Goal: Task Accomplishment & Management: Manage account settings

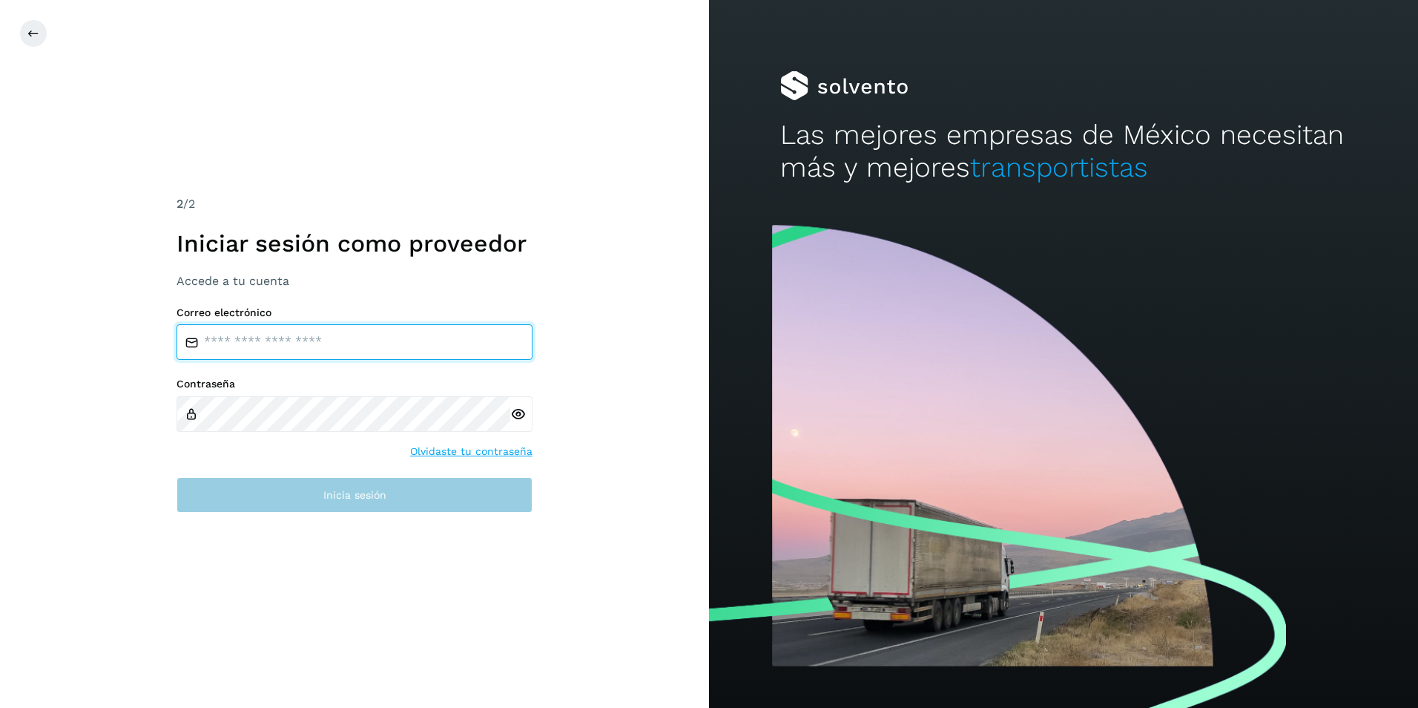
type input "**********"
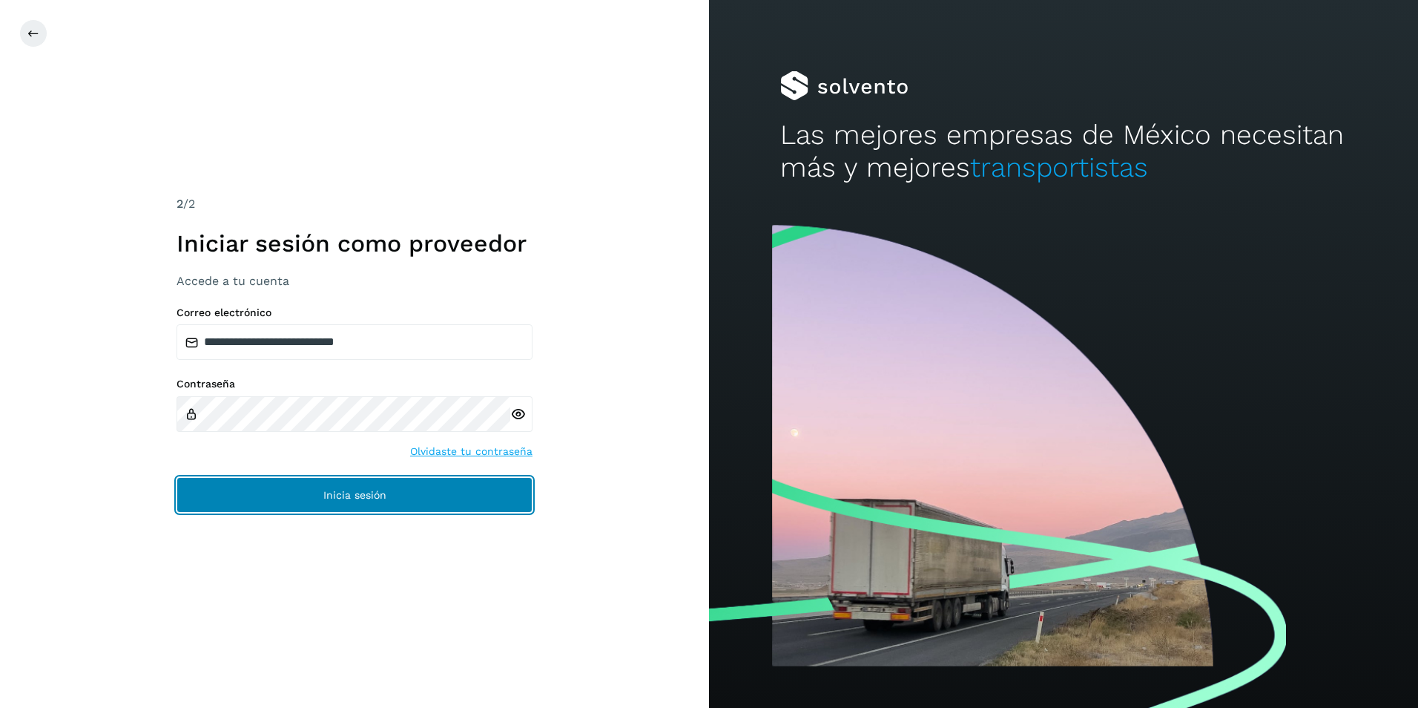
click at [260, 487] on button "Inicia sesión" at bounding box center [355, 495] width 356 height 36
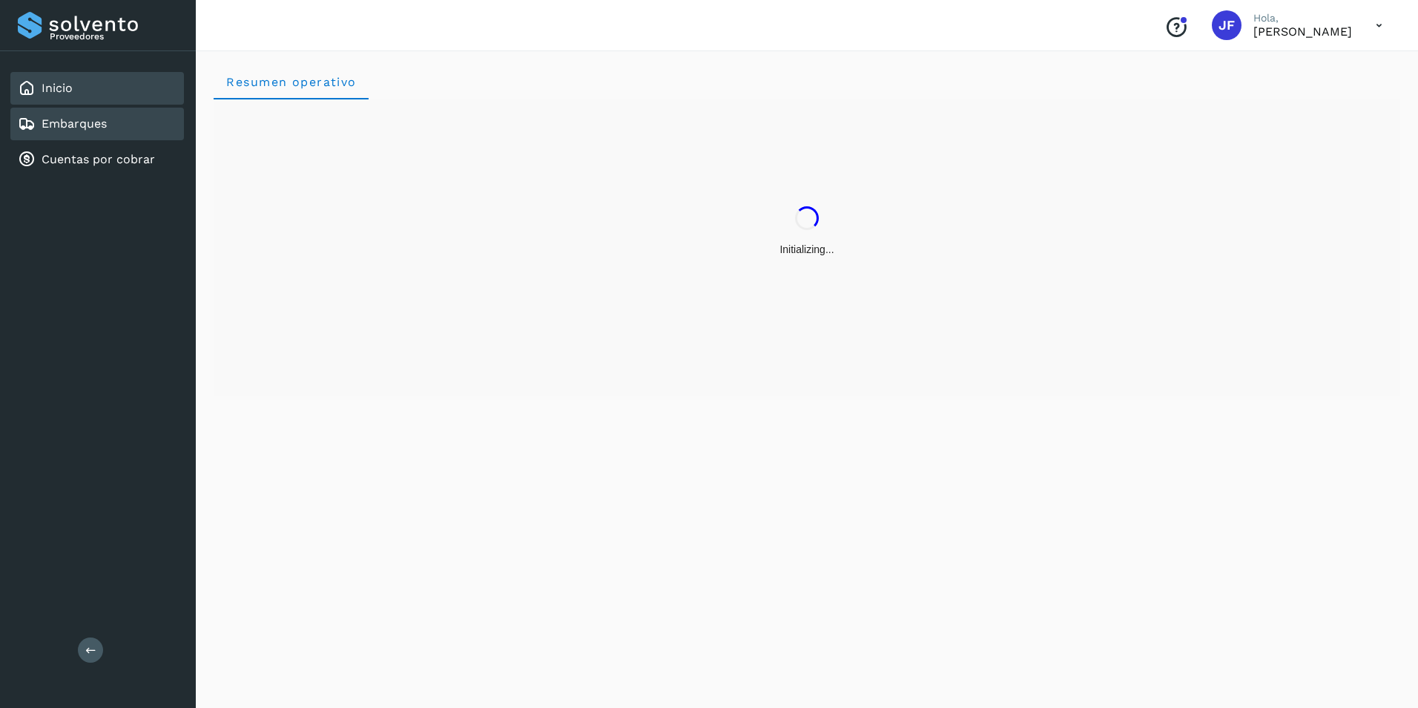
click at [91, 126] on link "Embarques" at bounding box center [74, 123] width 65 height 14
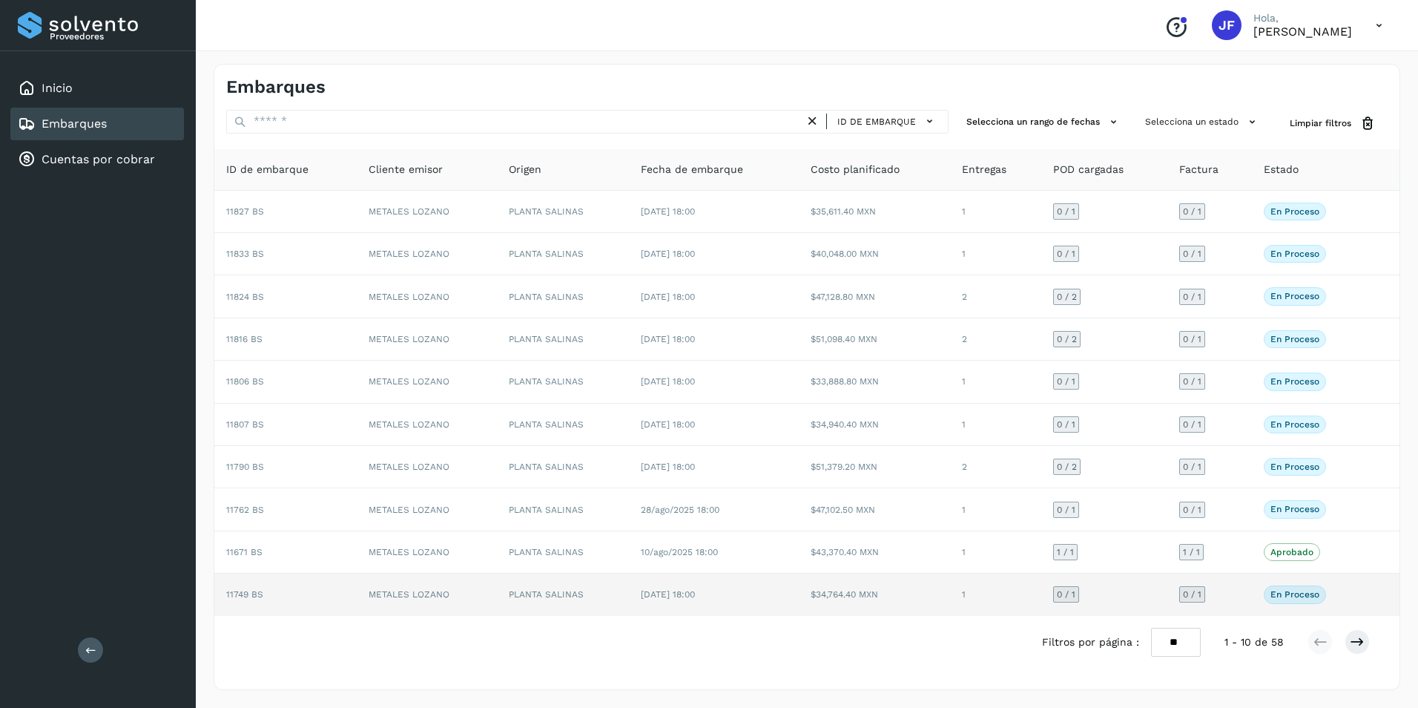
click at [1371, 594] on td at bounding box center [1384, 594] width 32 height 42
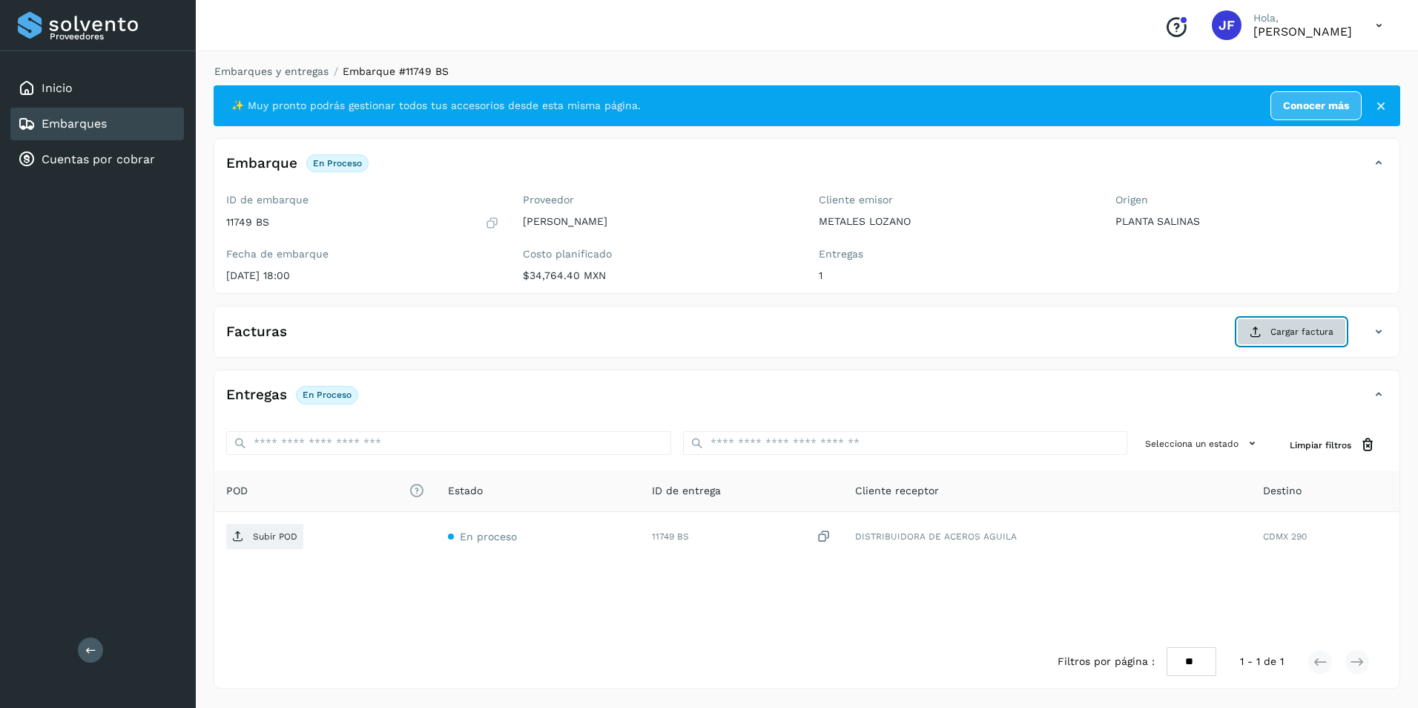
click at [1279, 329] on span "Cargar factura" at bounding box center [1302, 331] width 63 height 13
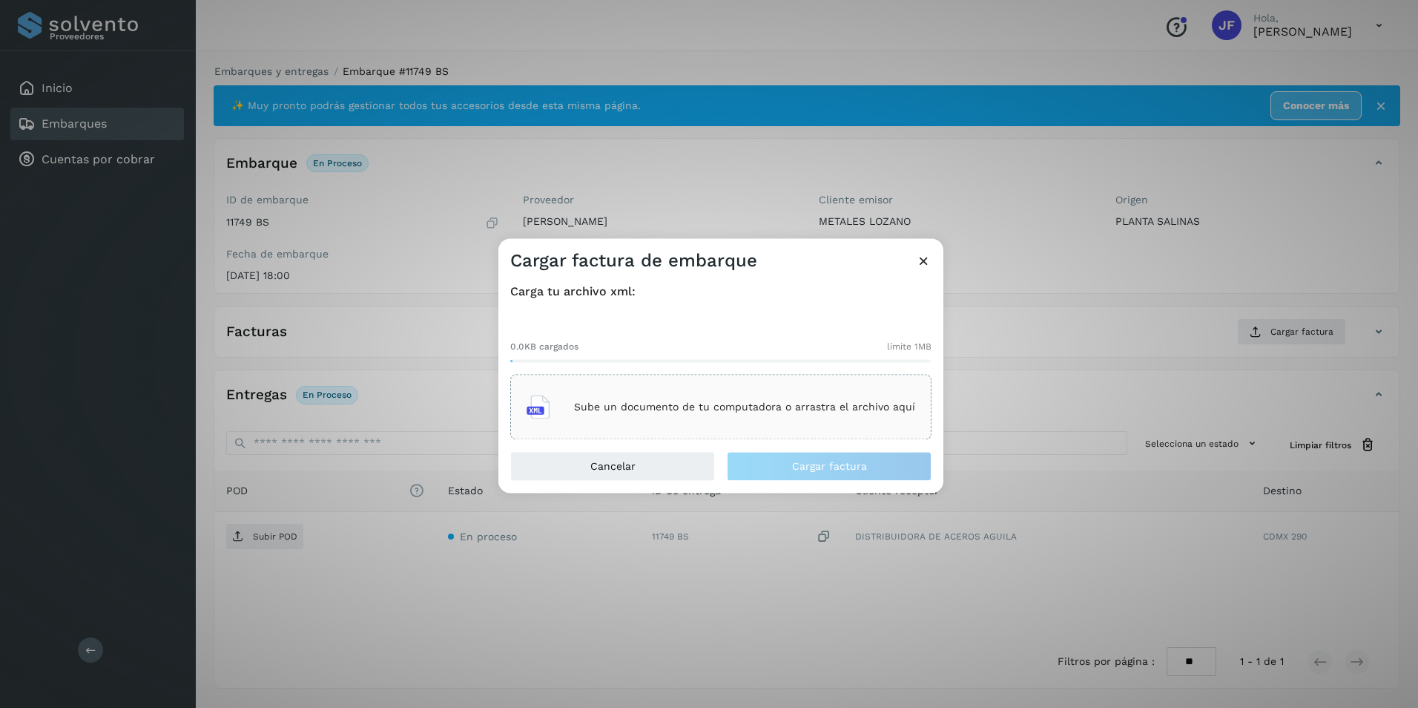
click at [652, 411] on p "Sube un documento de tu computadora o arrastra el archivo aquí" at bounding box center [744, 407] width 341 height 13
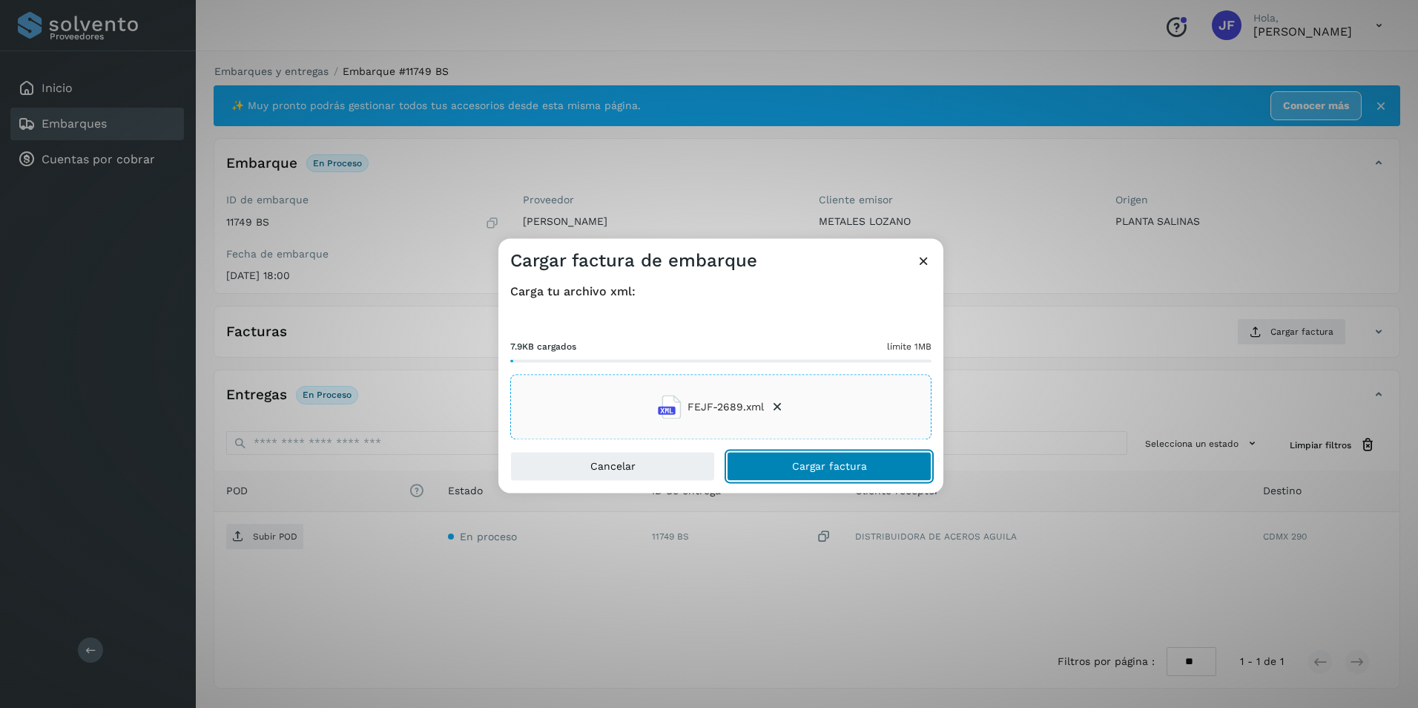
click at [797, 468] on span "Cargar factura" at bounding box center [829, 466] width 75 height 10
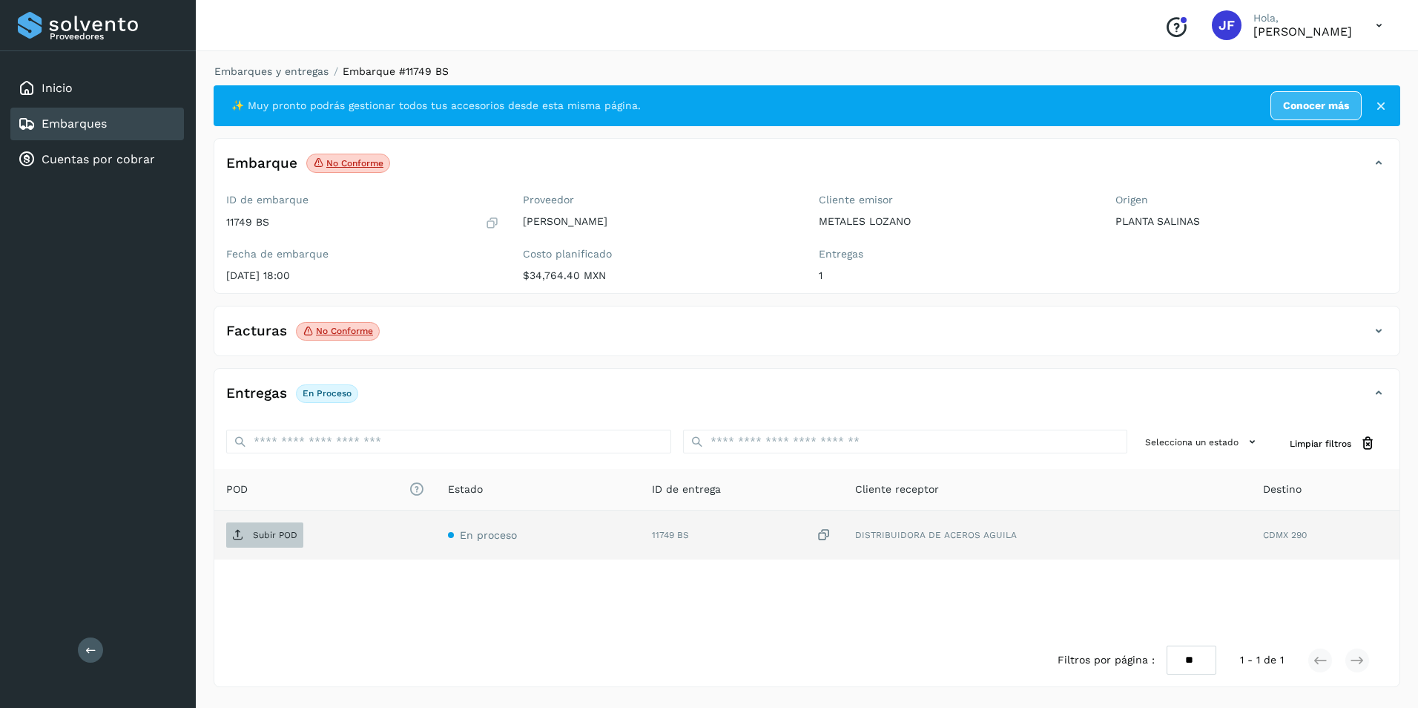
click at [285, 539] on p "Subir POD" at bounding box center [275, 535] width 45 height 10
click at [69, 125] on link "Embarques" at bounding box center [74, 123] width 65 height 14
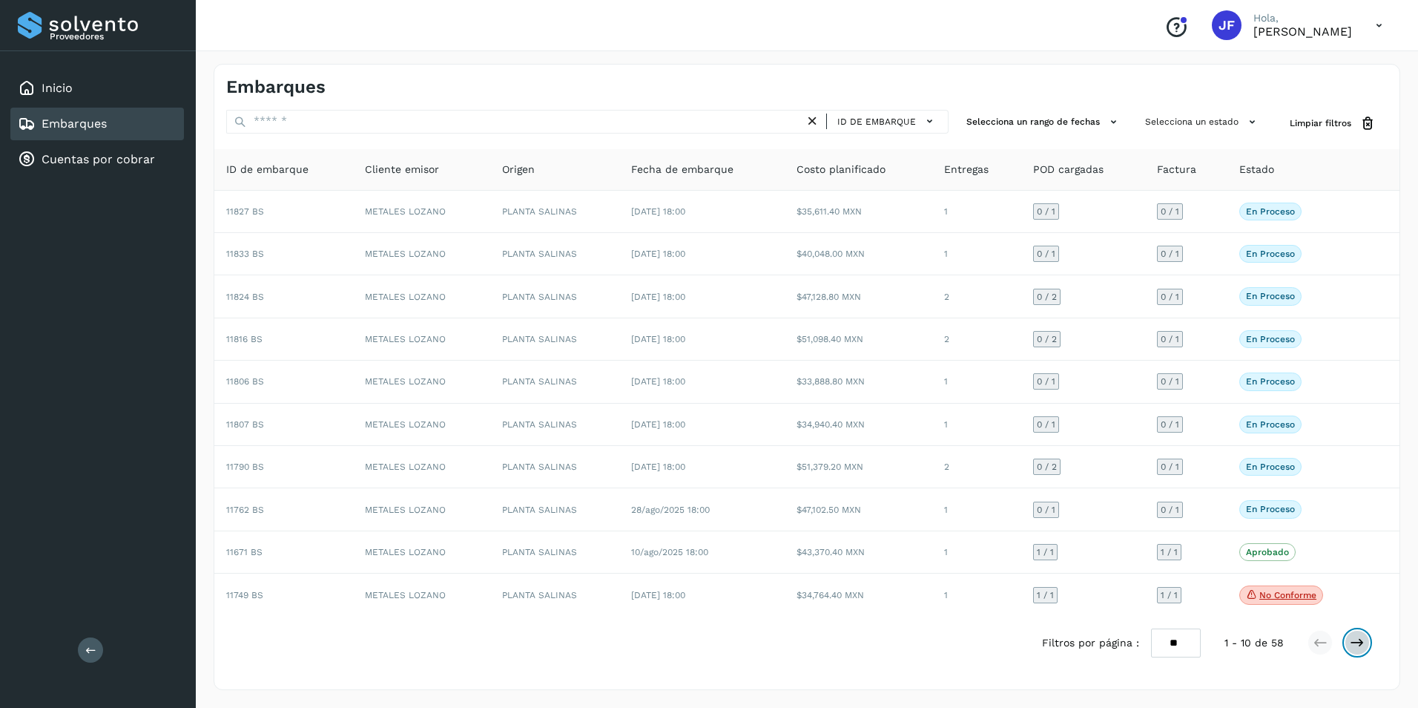
click at [1363, 645] on icon at bounding box center [1357, 642] width 15 height 15
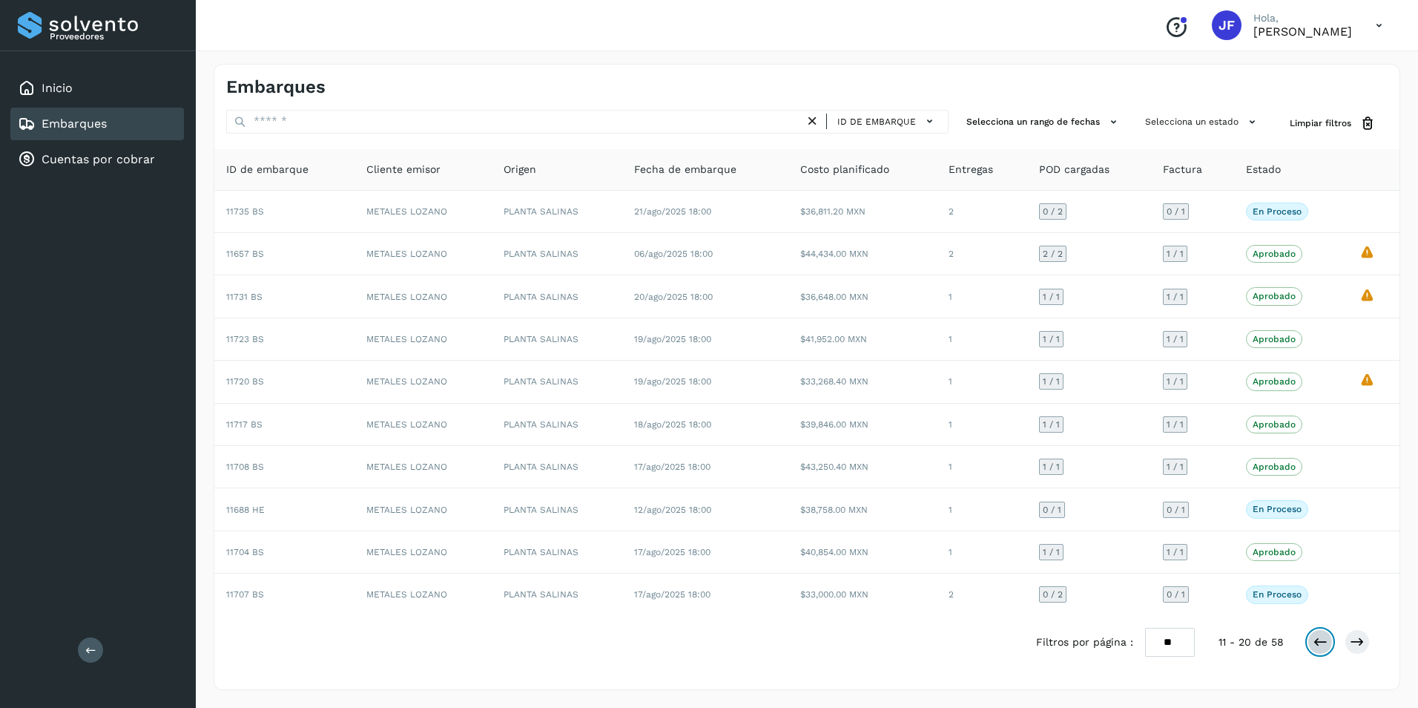
click at [1321, 650] on button at bounding box center [1320, 641] width 25 height 25
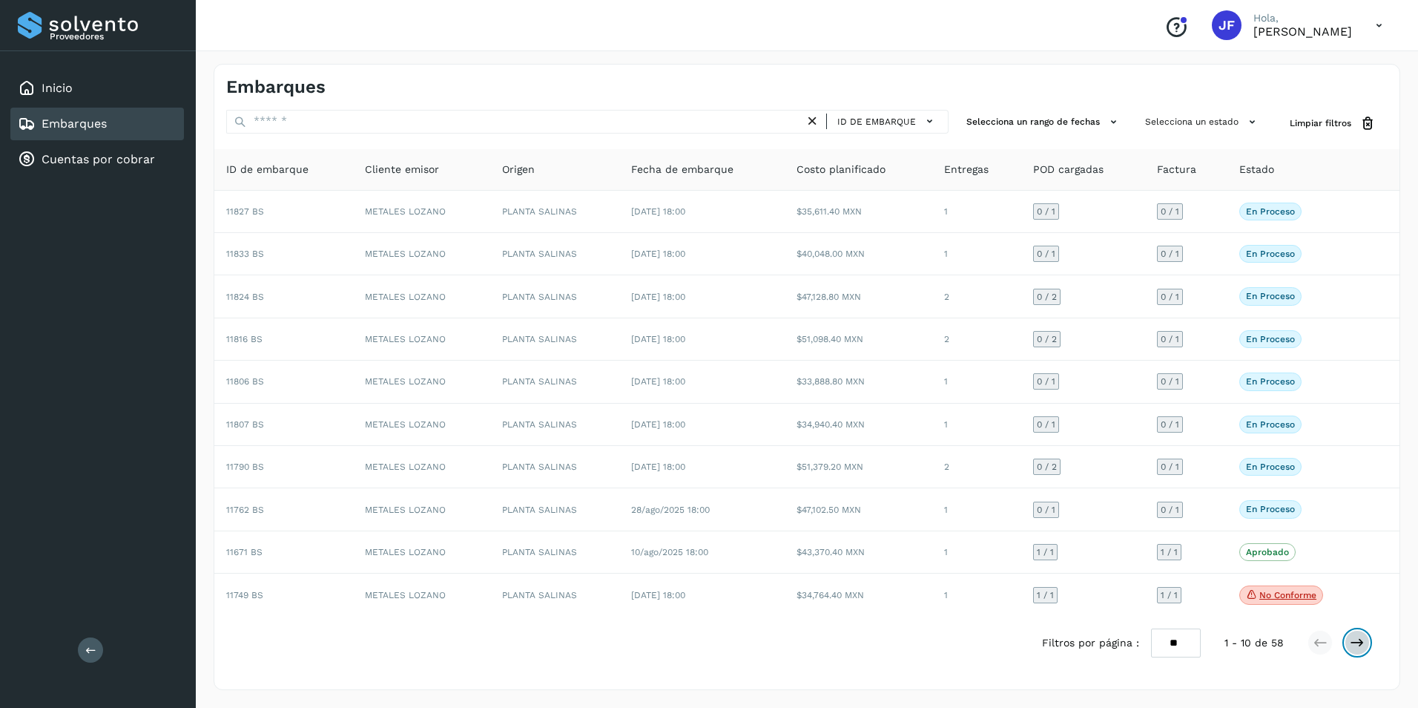
click at [1360, 642] on icon at bounding box center [1357, 642] width 15 height 15
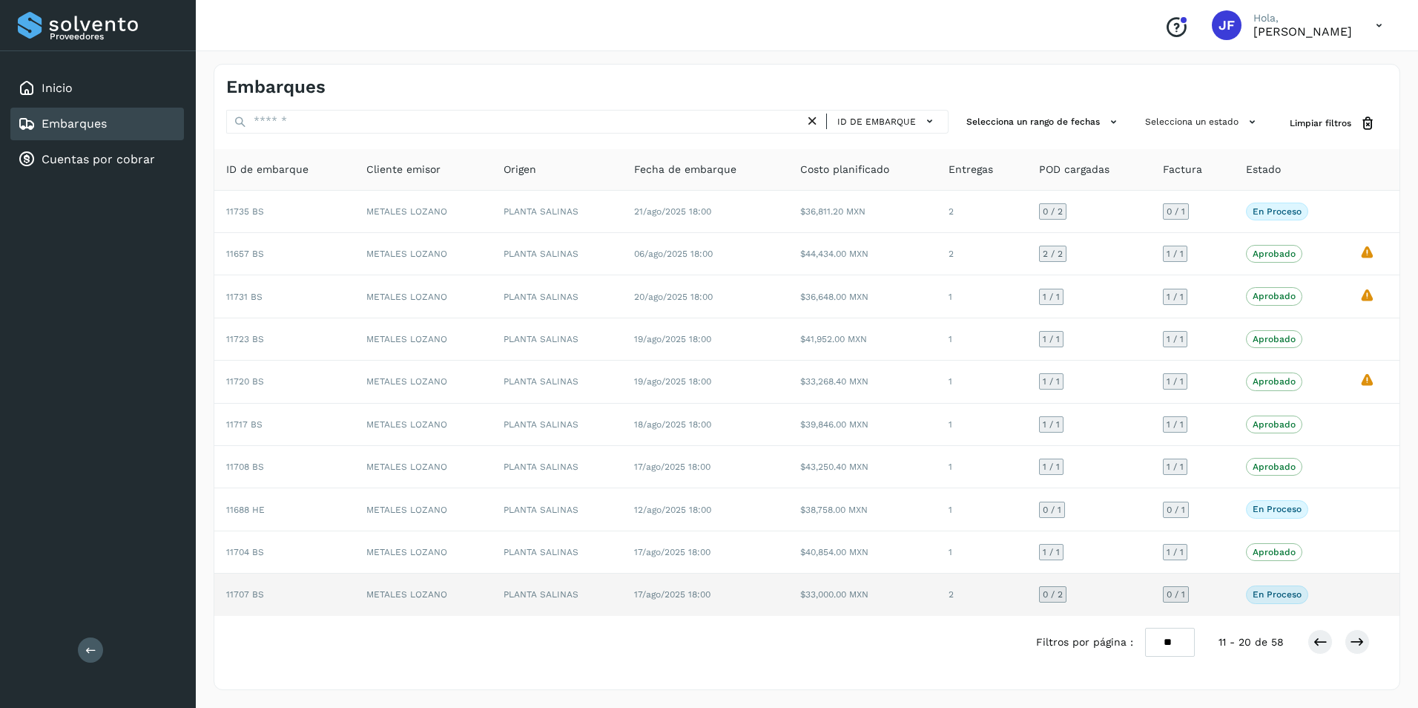
click at [1383, 594] on td at bounding box center [1374, 594] width 52 height 42
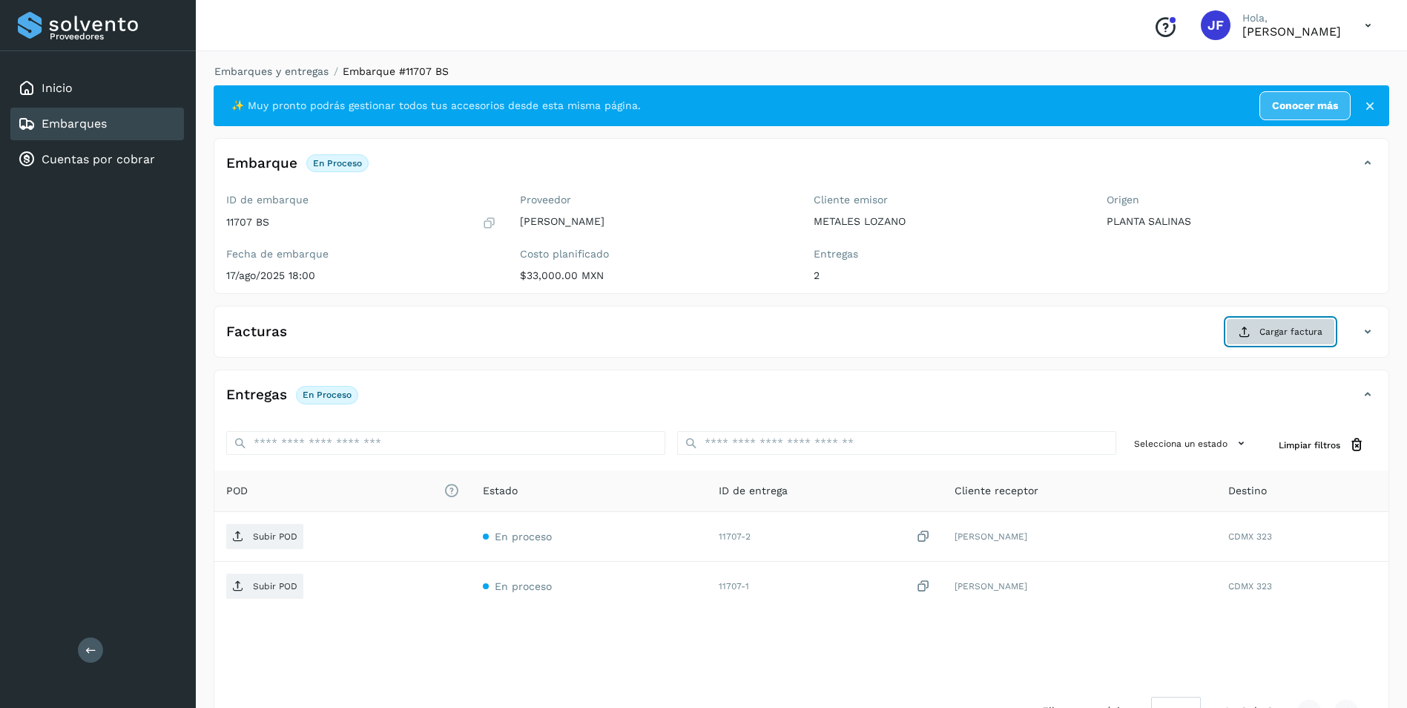
click at [1284, 339] on button "Cargar factura" at bounding box center [1280, 331] width 109 height 27
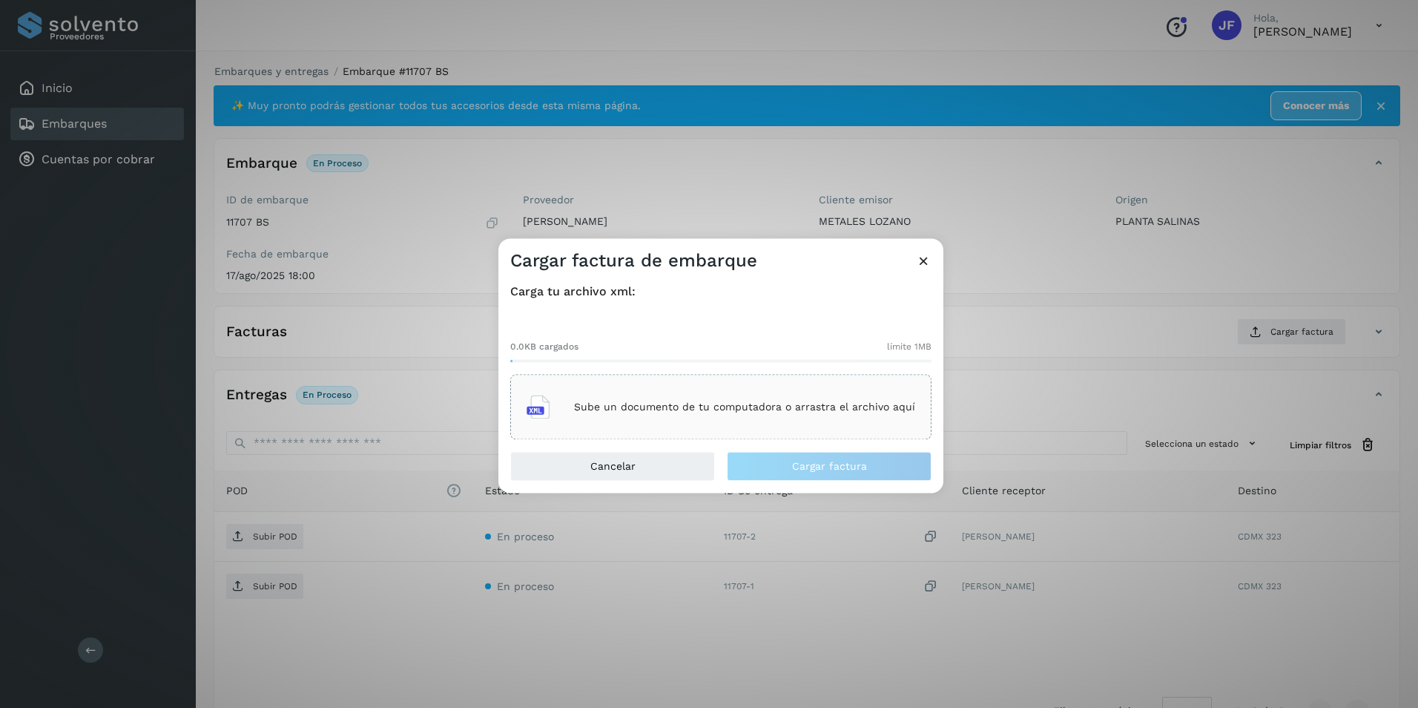
click at [657, 406] on p "Sube un documento de tu computadora o arrastra el archivo aquí" at bounding box center [744, 407] width 341 height 13
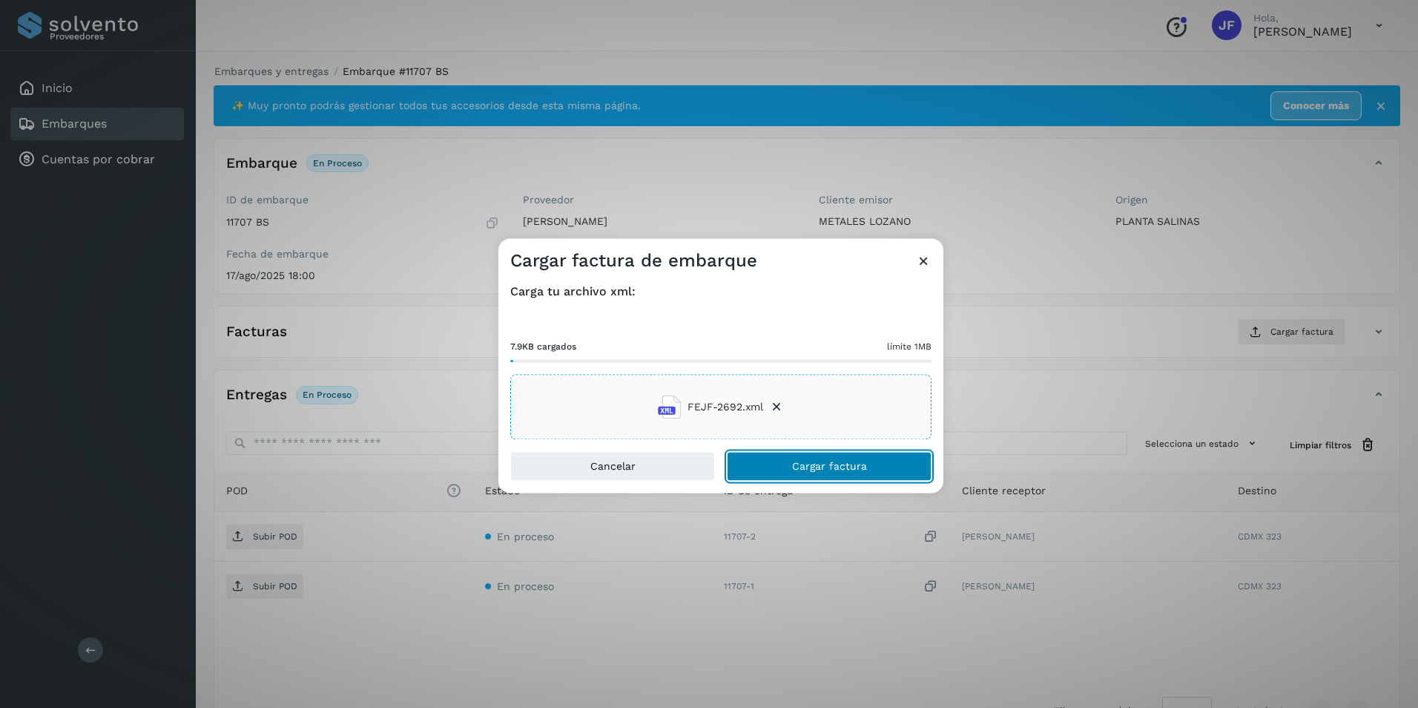
click at [826, 465] on span "Cargar factura" at bounding box center [829, 466] width 75 height 10
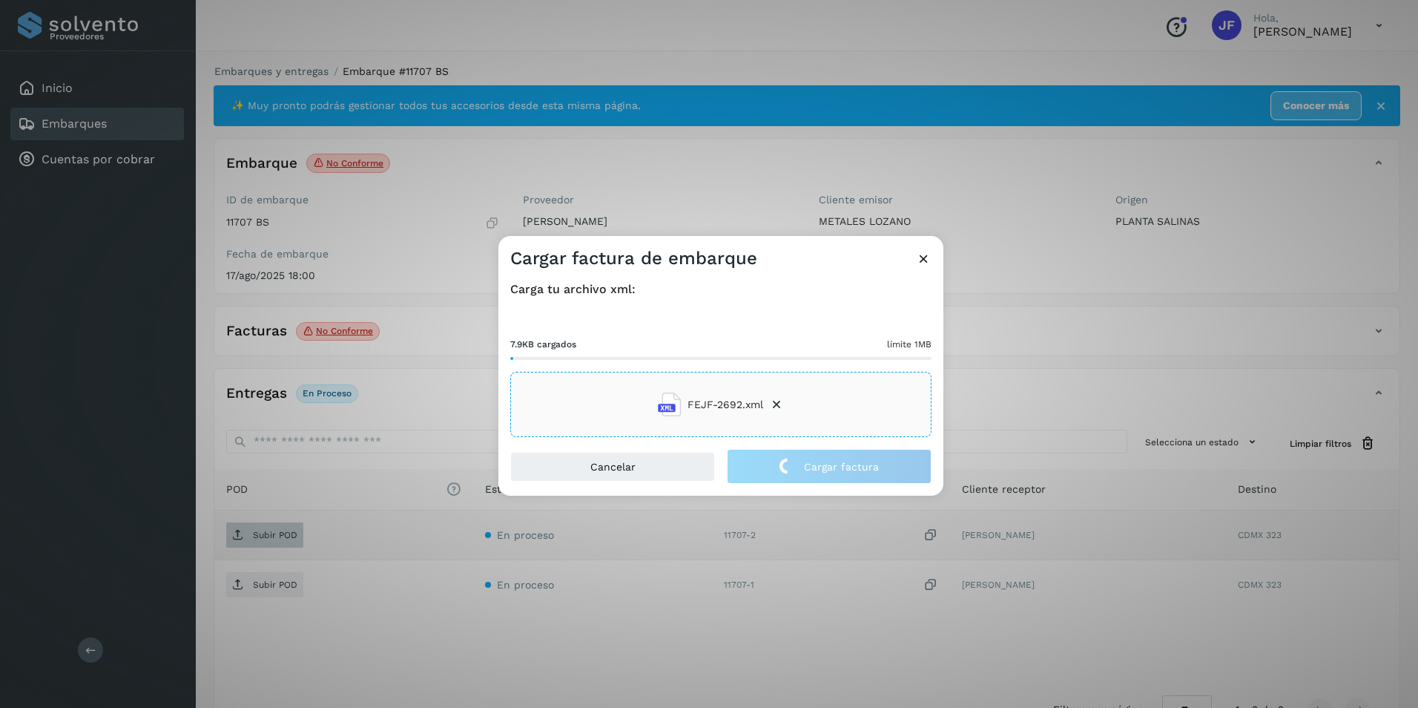
click at [266, 544] on div "Cargar factura de embarque Carga tu archivo xml: 7.9KB cargados límite 1MB FEJF…" at bounding box center [709, 354] width 1418 height 708
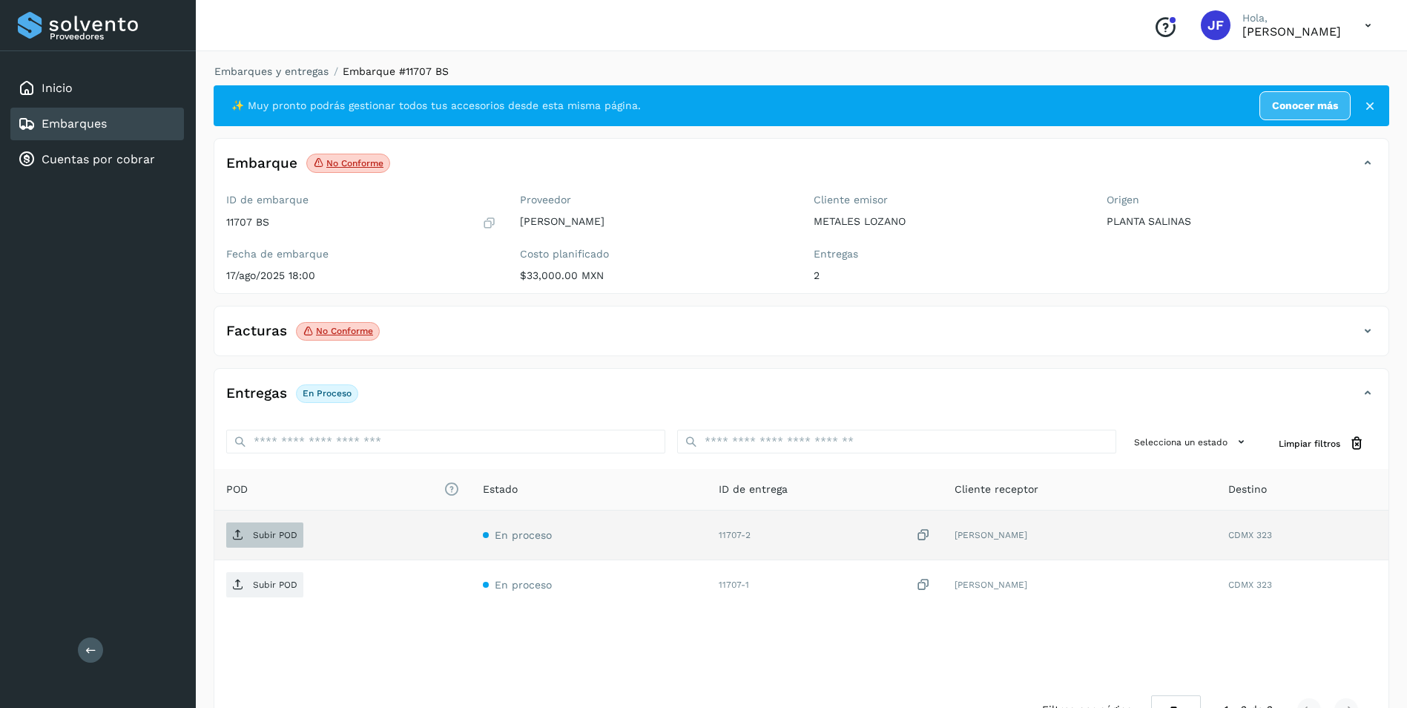
click at [263, 530] on p "Subir POD" at bounding box center [275, 535] width 45 height 10
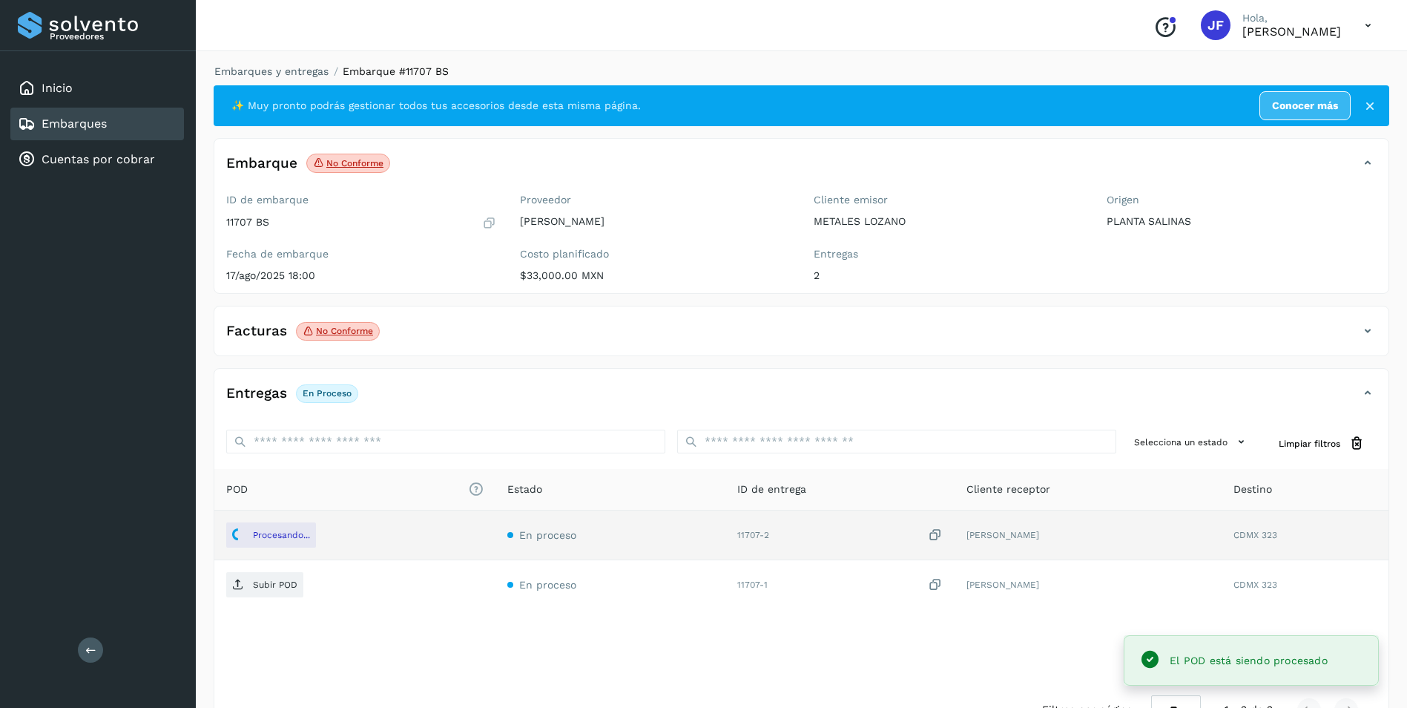
click at [280, 591] on span "Subir POD" at bounding box center [264, 585] width 77 height 24
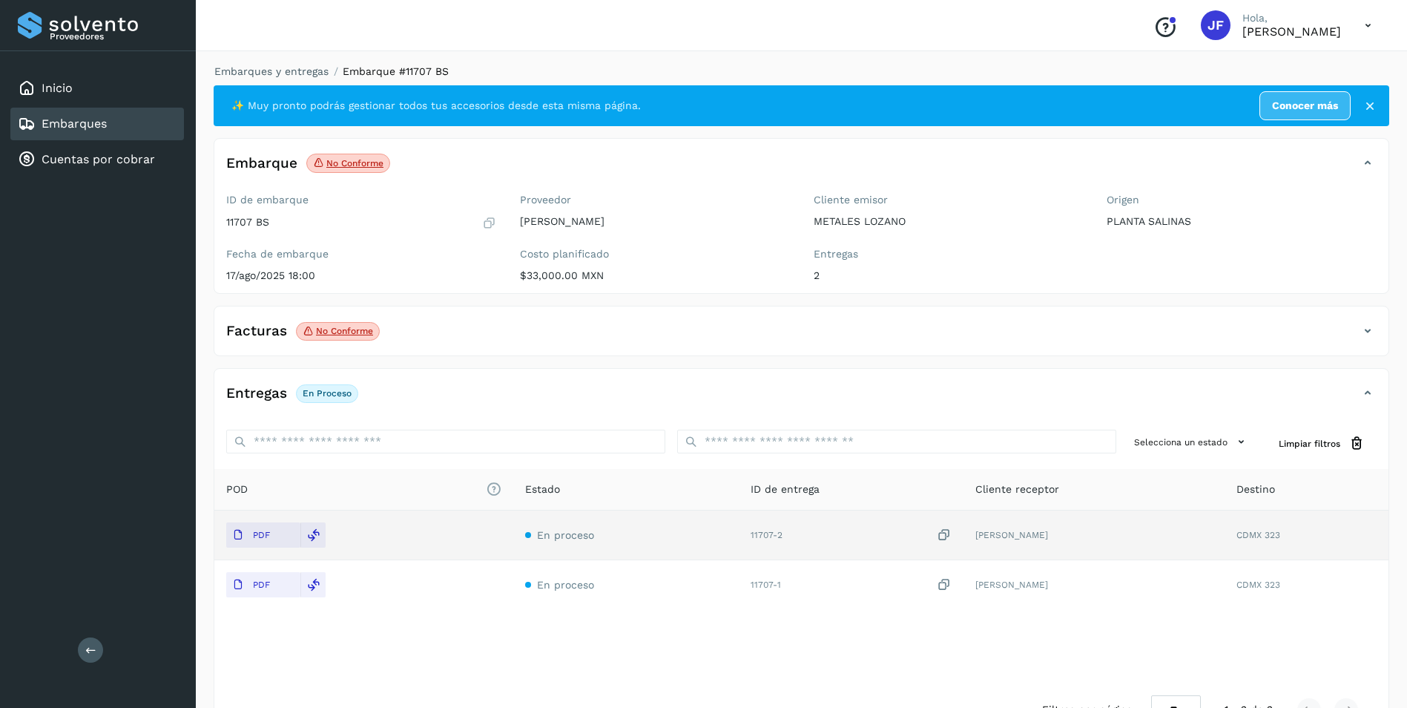
click at [65, 119] on link "Embarques" at bounding box center [74, 123] width 65 height 14
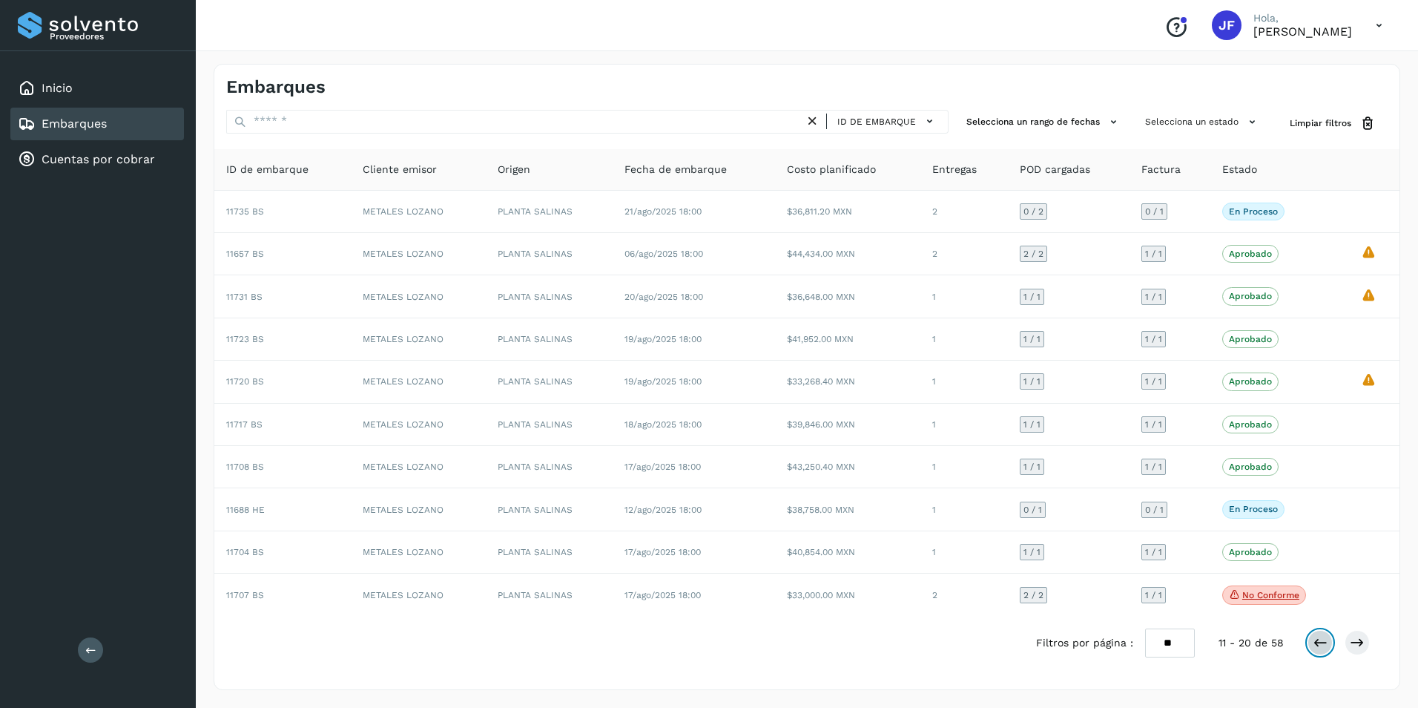
click at [1311, 647] on button at bounding box center [1320, 642] width 25 height 25
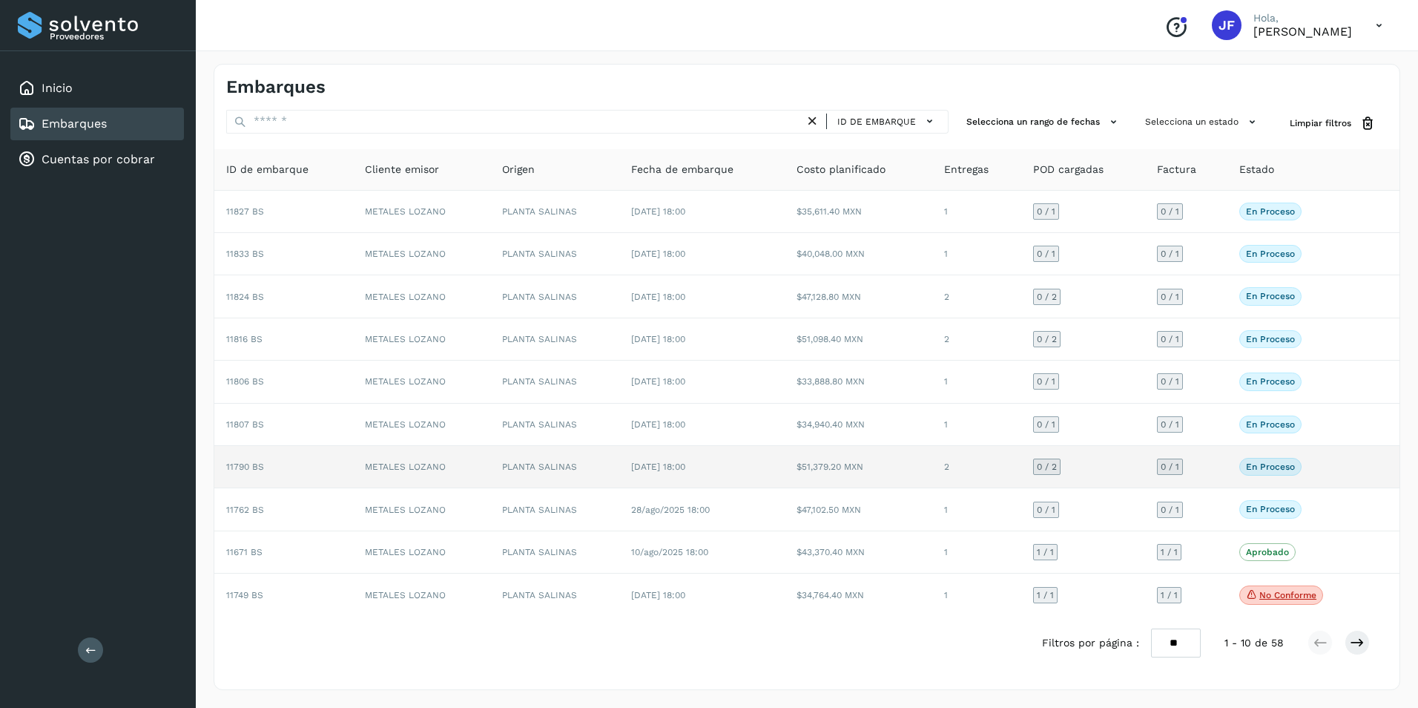
click at [1358, 468] on td "En proceso Verifica el estado de la factura o entregas asociadas a este embarque" at bounding box center [1298, 467] width 141 height 42
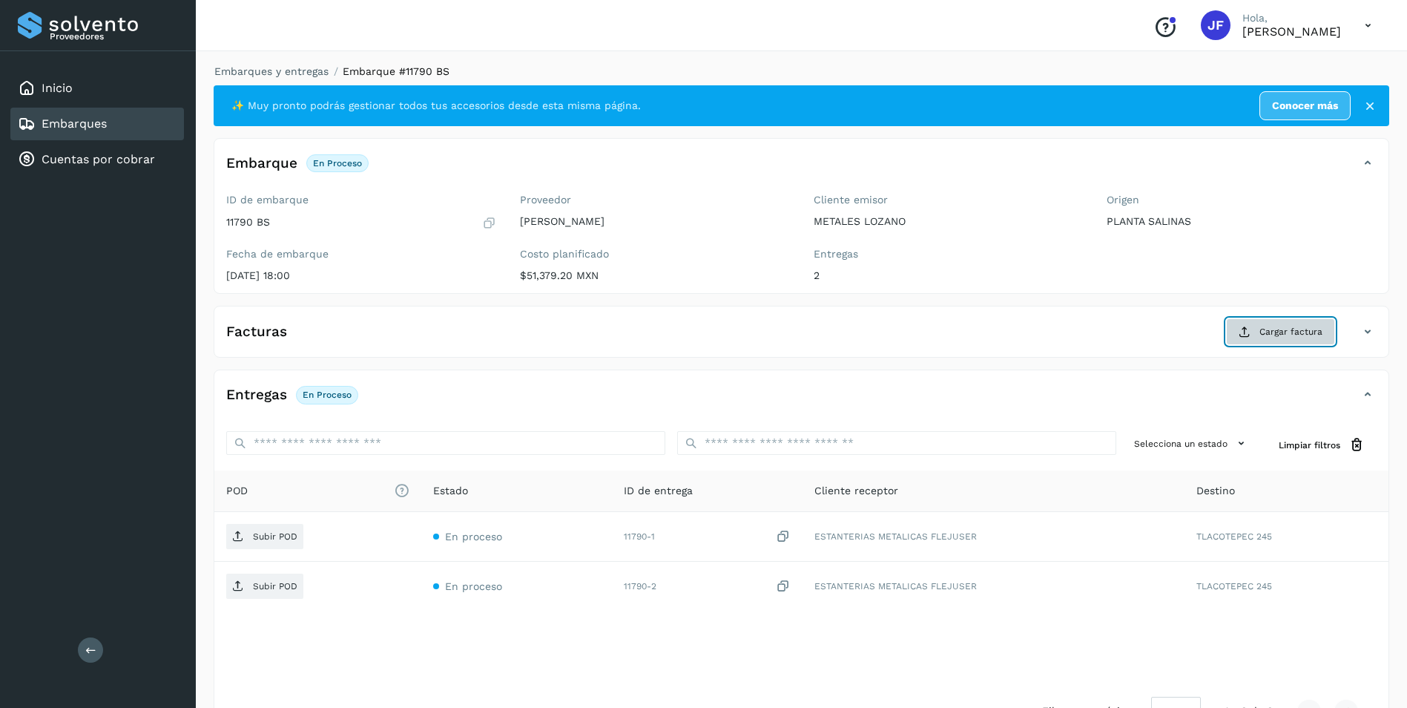
click at [1279, 333] on span "Cargar factura" at bounding box center [1290, 331] width 63 height 13
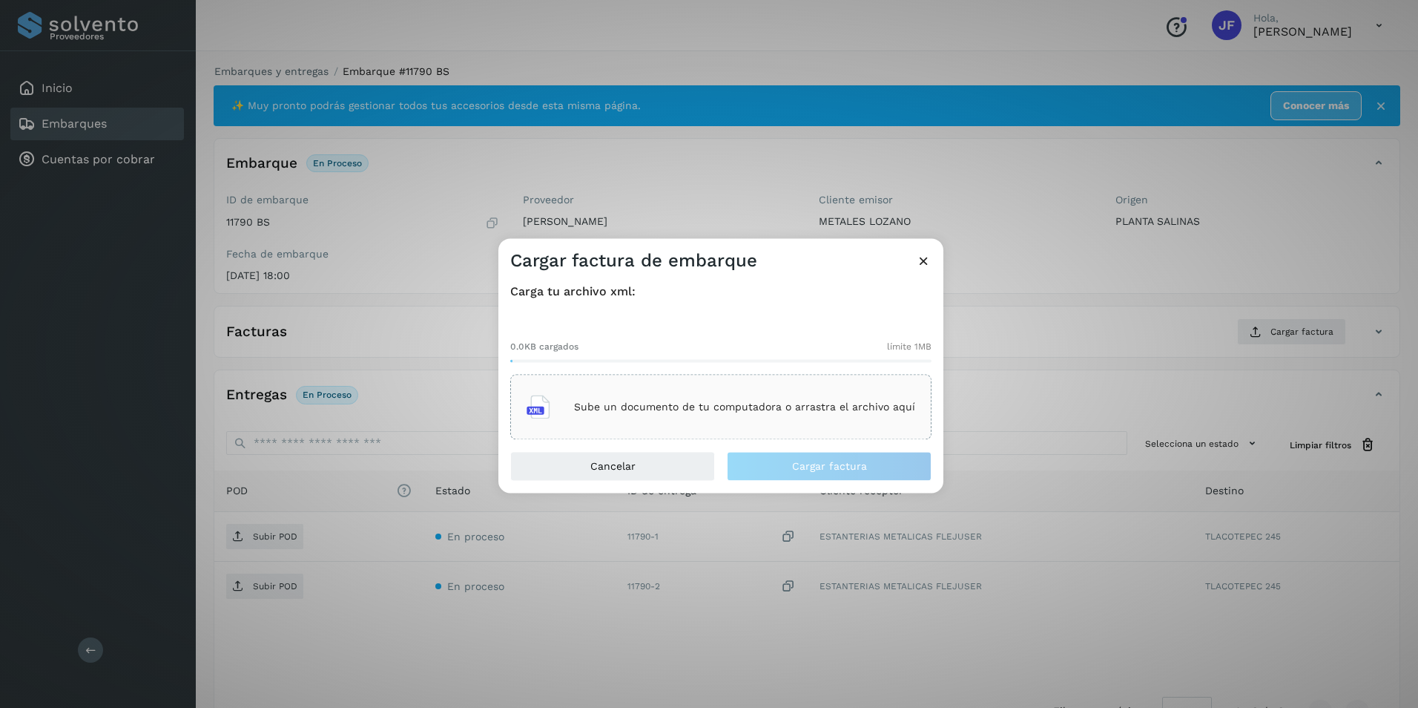
click at [767, 404] on p "Sube un documento de tu computadora o arrastra el archivo aquí" at bounding box center [744, 407] width 341 height 13
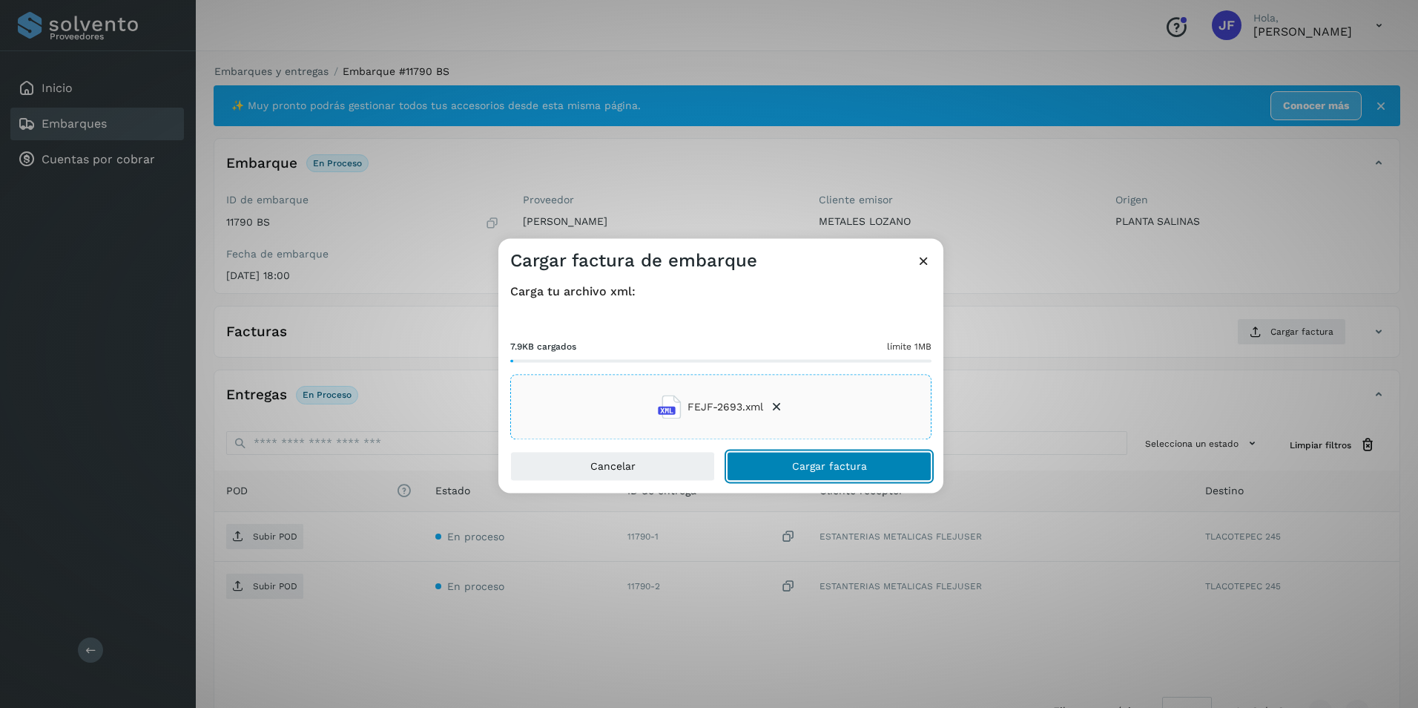
drag, startPoint x: 805, startPoint y: 467, endPoint x: 814, endPoint y: 484, distance: 19.0
click at [807, 479] on button "Cargar factura" at bounding box center [829, 467] width 205 height 30
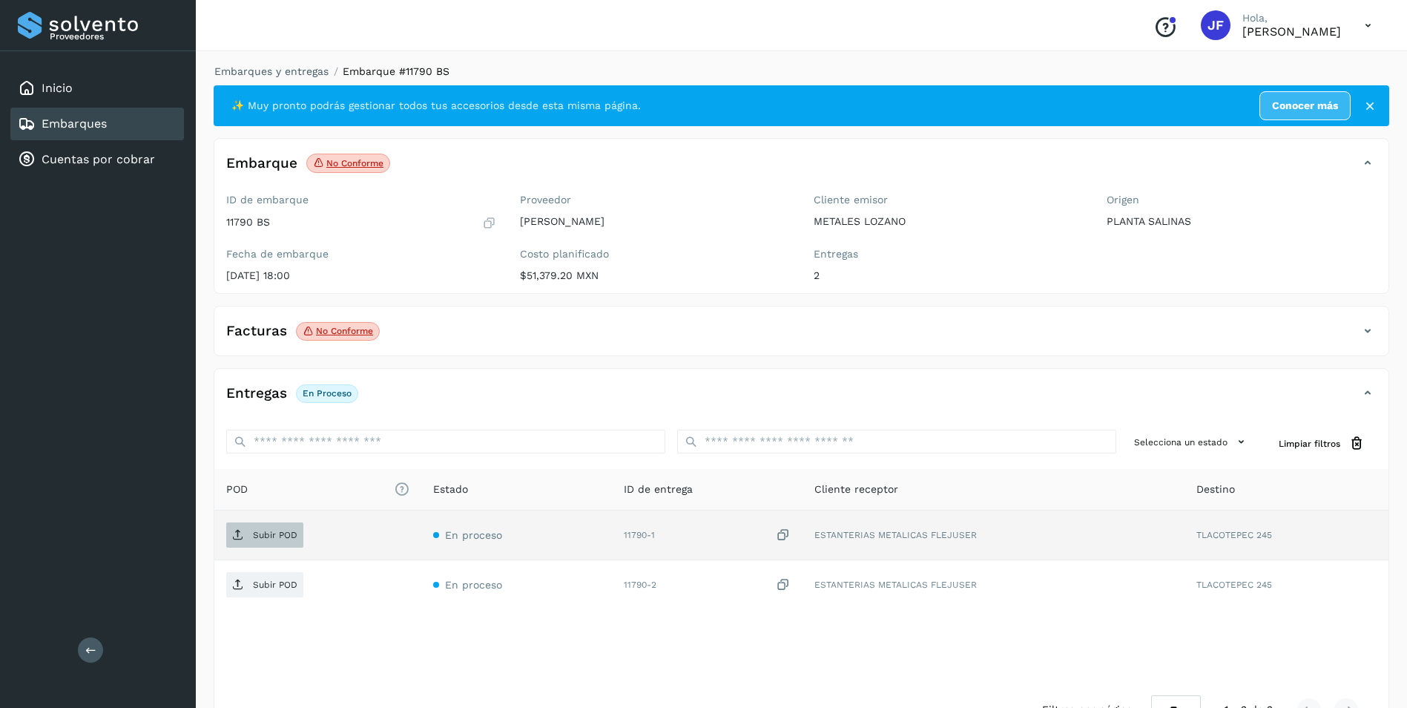
click at [282, 536] on p "Subir POD" at bounding box center [275, 535] width 45 height 10
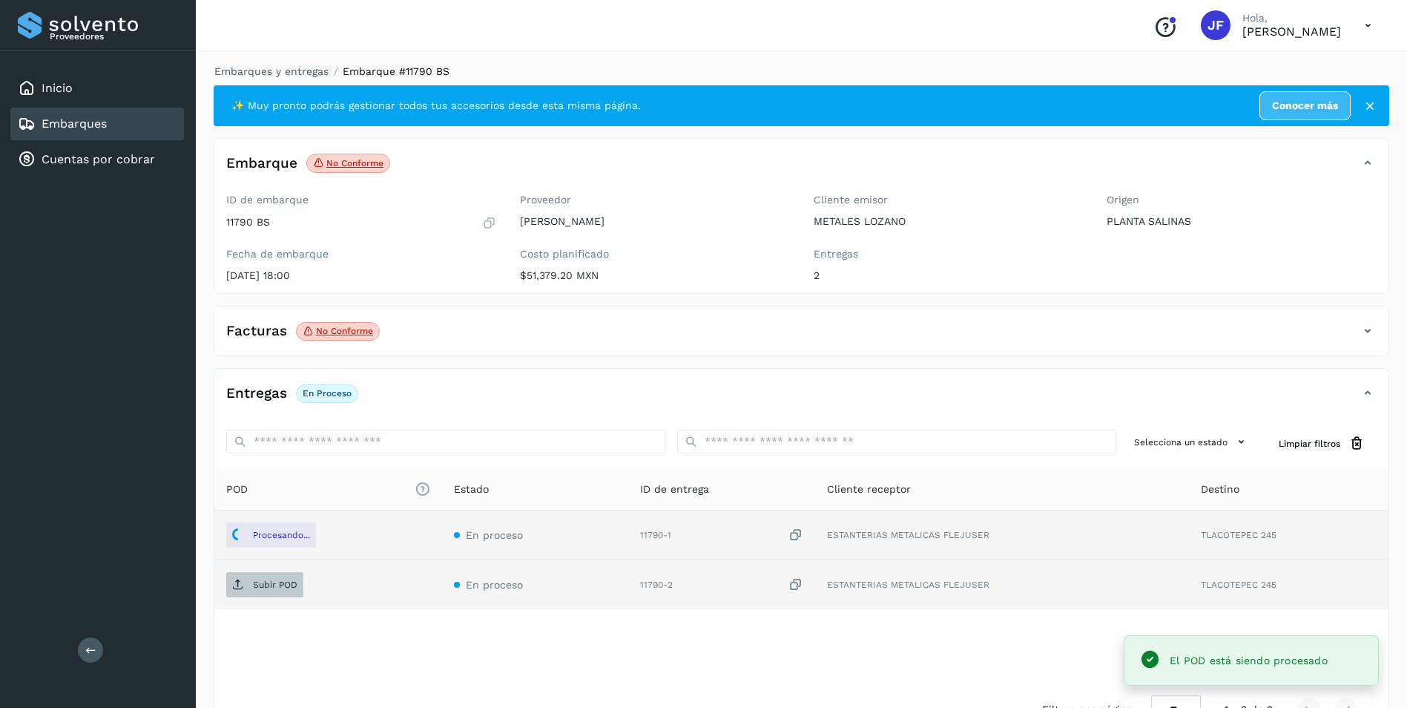
click at [282, 591] on span "Subir POD" at bounding box center [264, 585] width 77 height 24
click at [797, 653] on div "POD El tamaño máximo de archivo es de 20 Mb. Estado ID de entrega Cliente recep…" at bounding box center [801, 576] width 1174 height 214
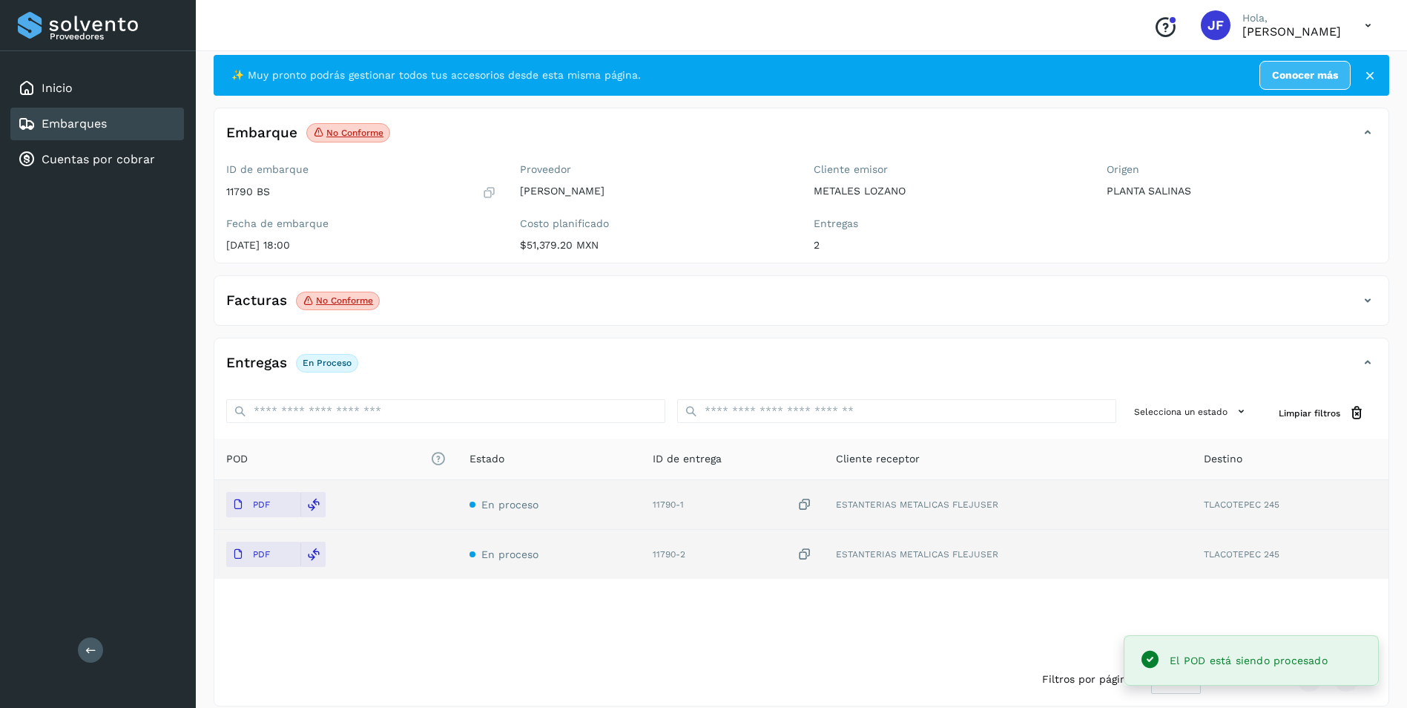
scroll to position [47, 0]
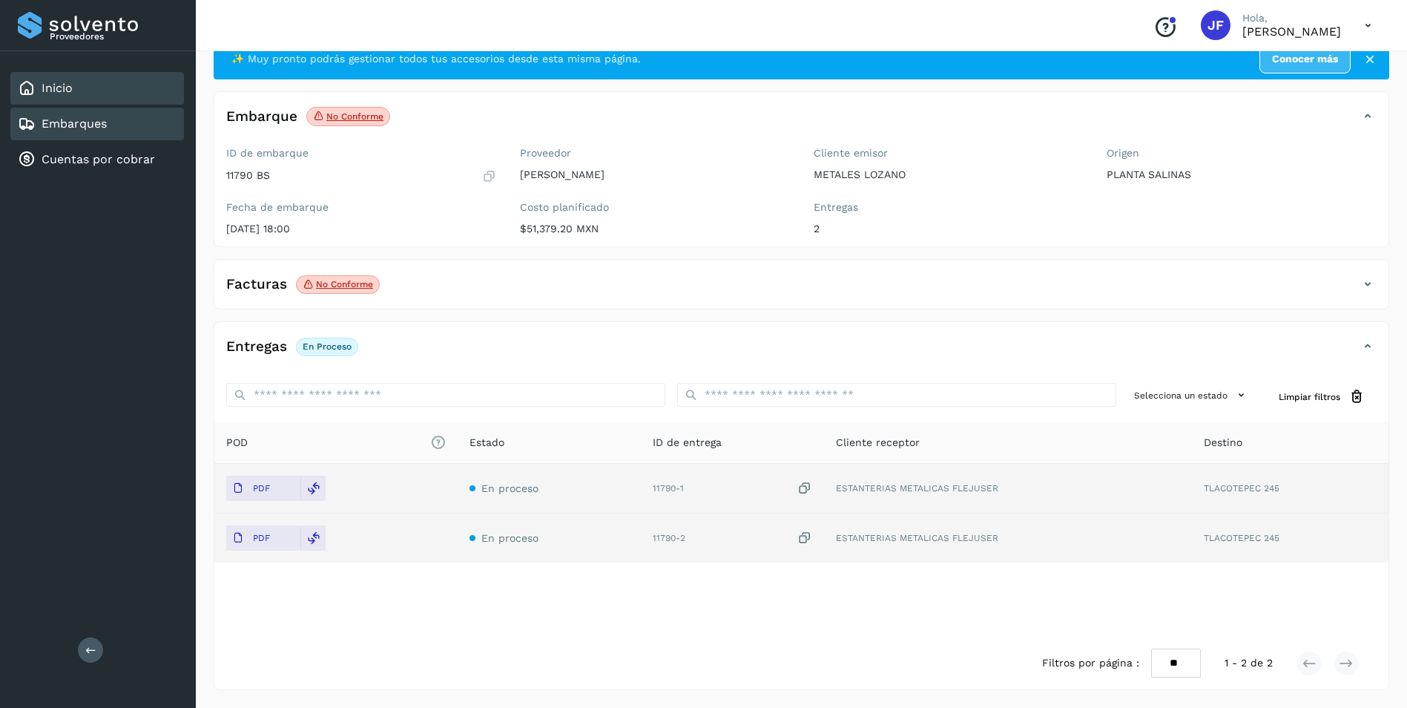
click at [70, 96] on div "Inicio" at bounding box center [45, 88] width 55 height 18
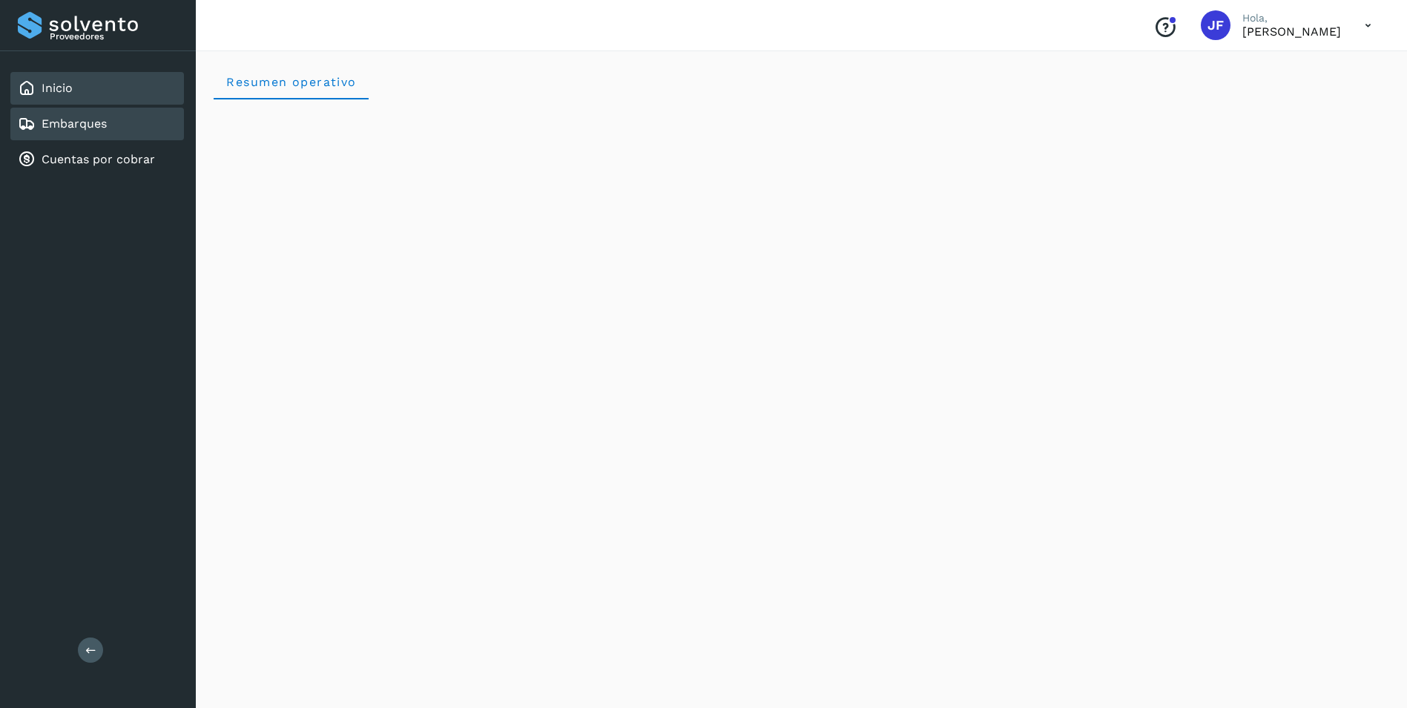
click at [78, 124] on link "Embarques" at bounding box center [74, 123] width 65 height 14
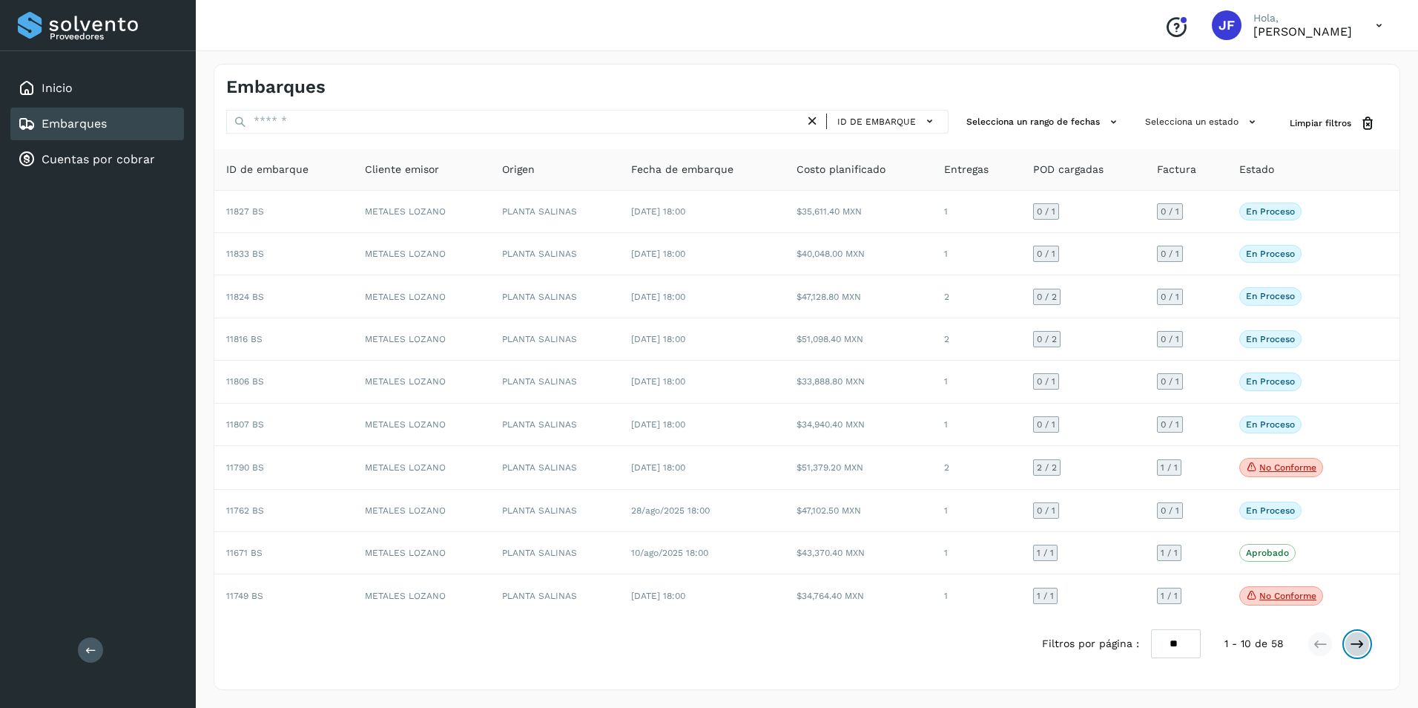
click at [1352, 645] on icon at bounding box center [1357, 643] width 15 height 15
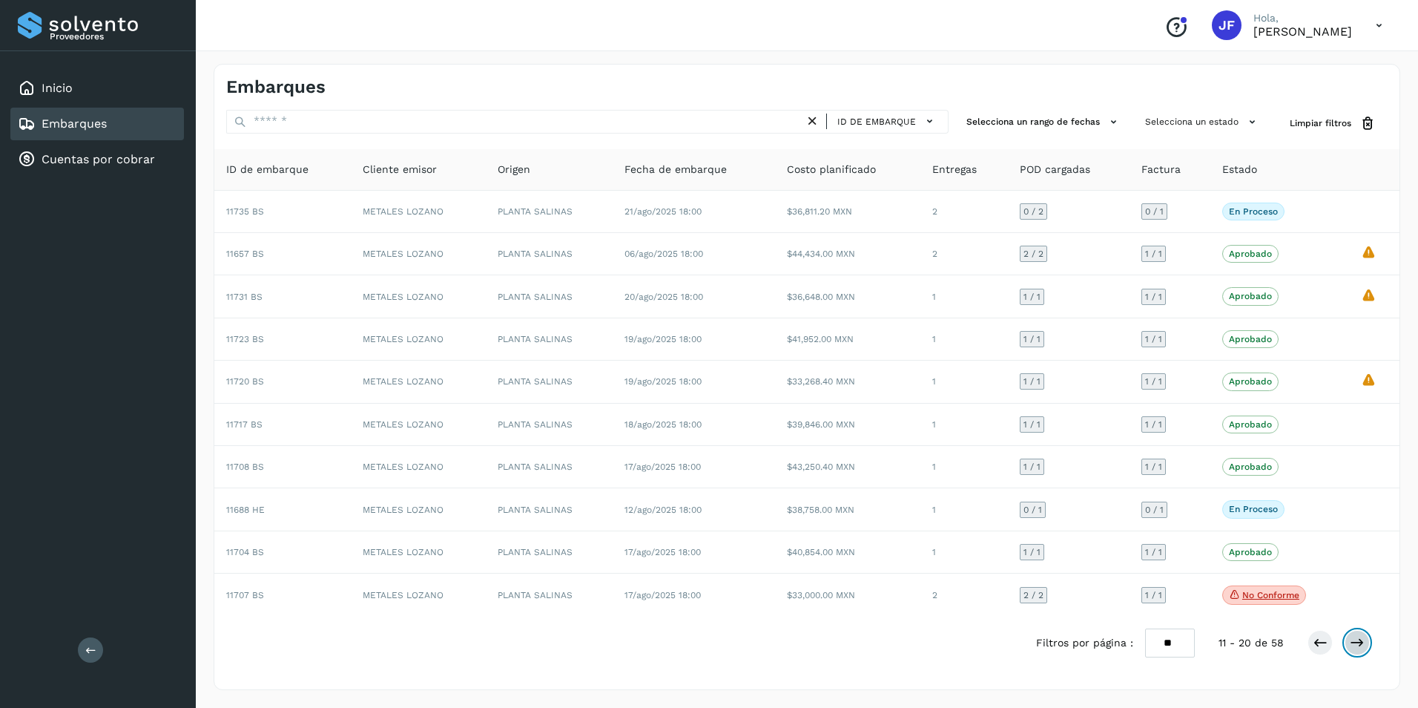
click at [1357, 645] on icon at bounding box center [1357, 642] width 15 height 15
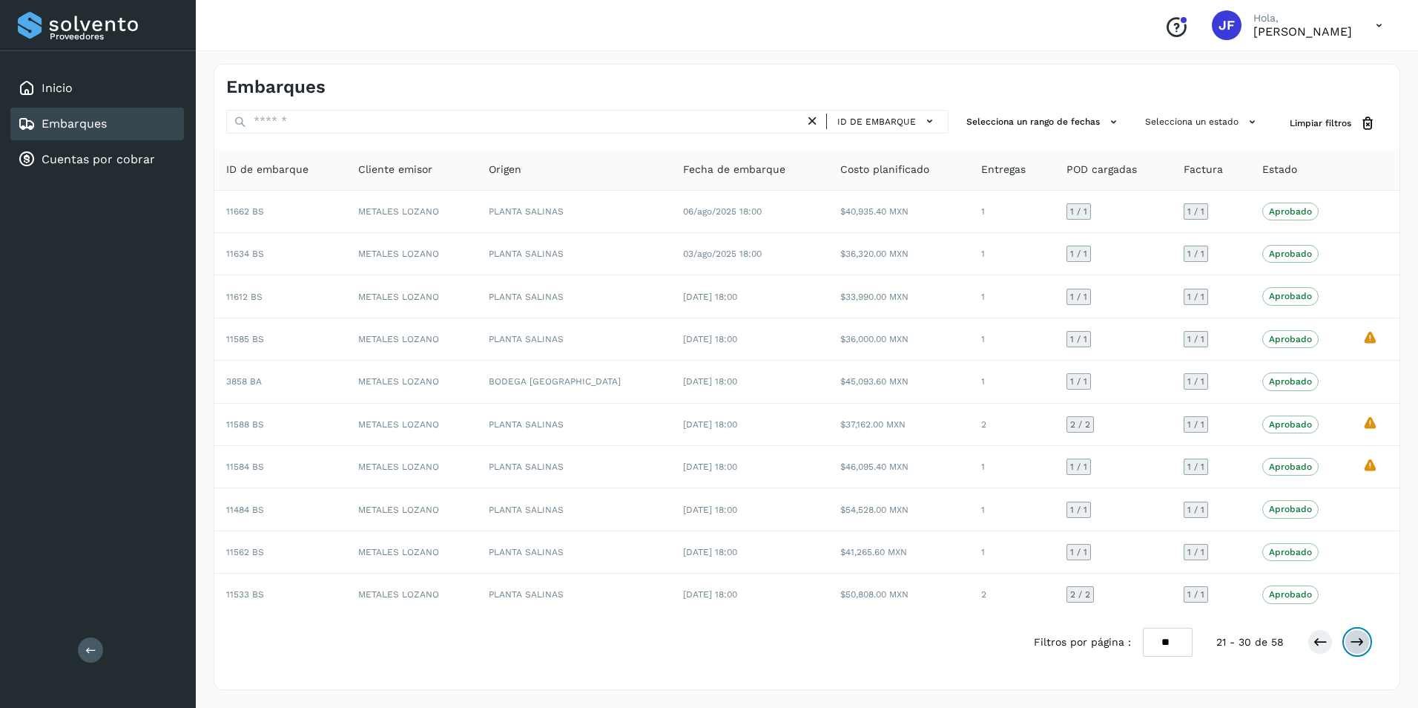
click at [1357, 645] on icon at bounding box center [1357, 641] width 15 height 15
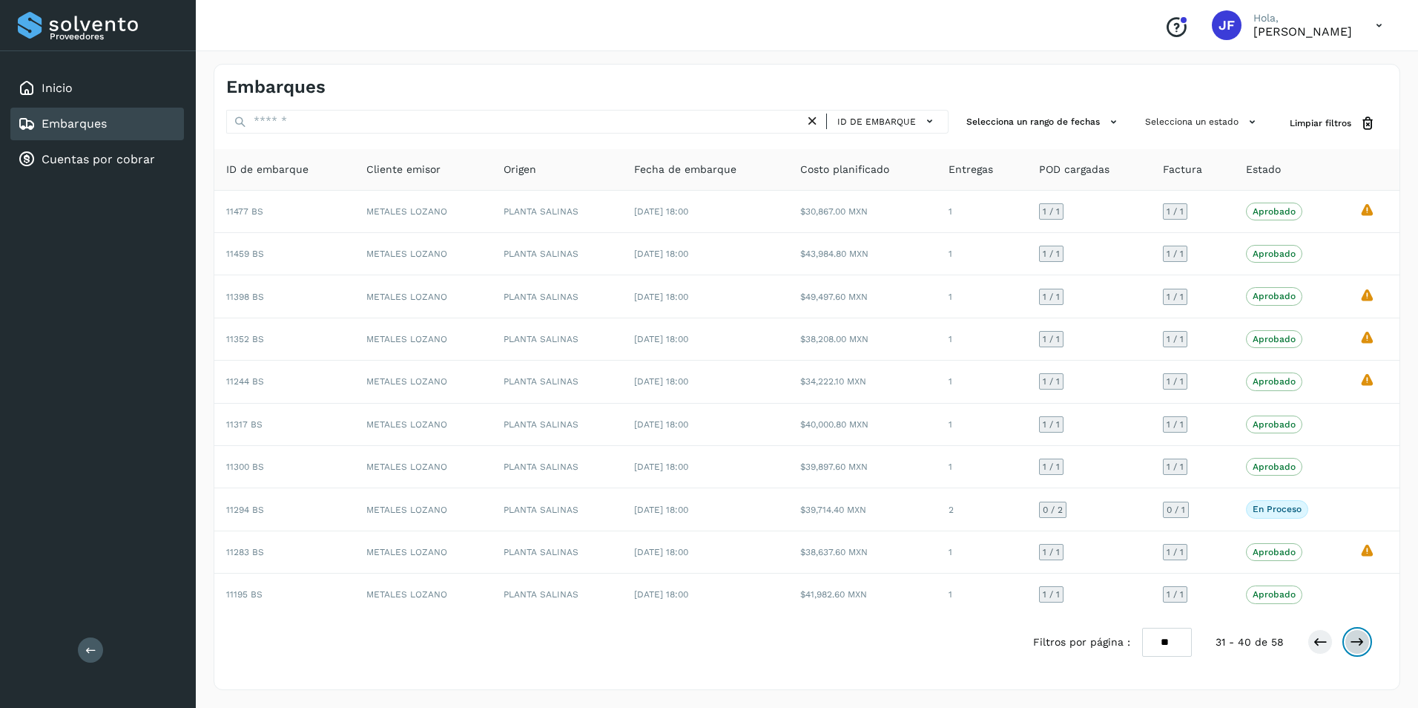
click at [1359, 647] on icon at bounding box center [1357, 641] width 15 height 15
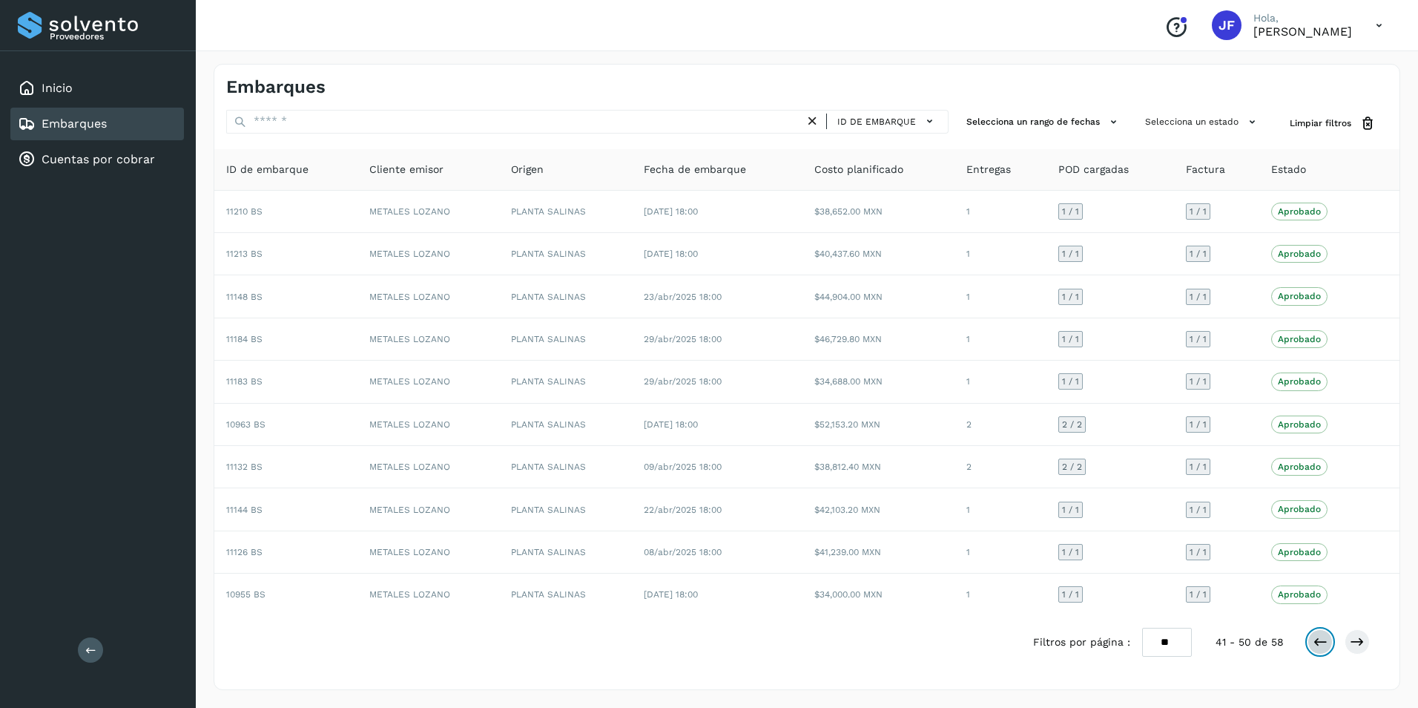
click at [1321, 647] on icon at bounding box center [1320, 641] width 15 height 15
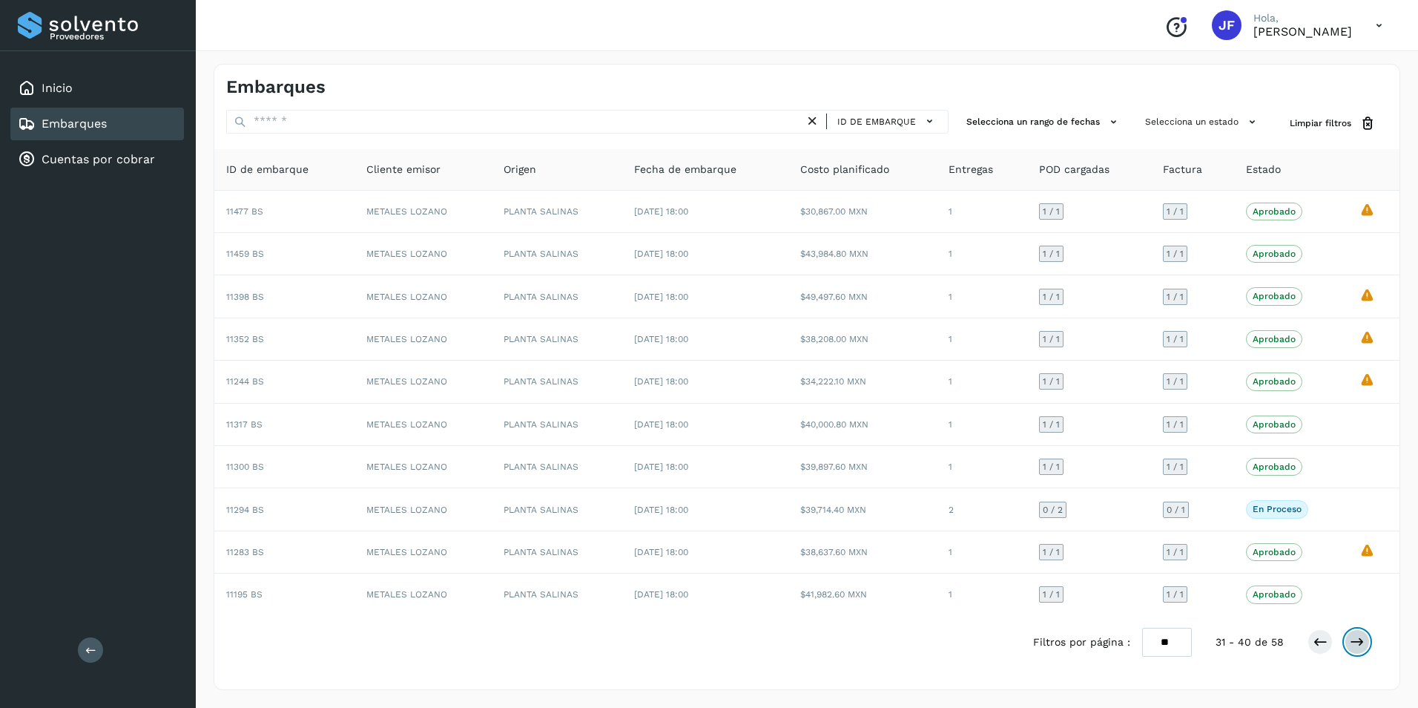
click at [1352, 645] on icon at bounding box center [1357, 641] width 15 height 15
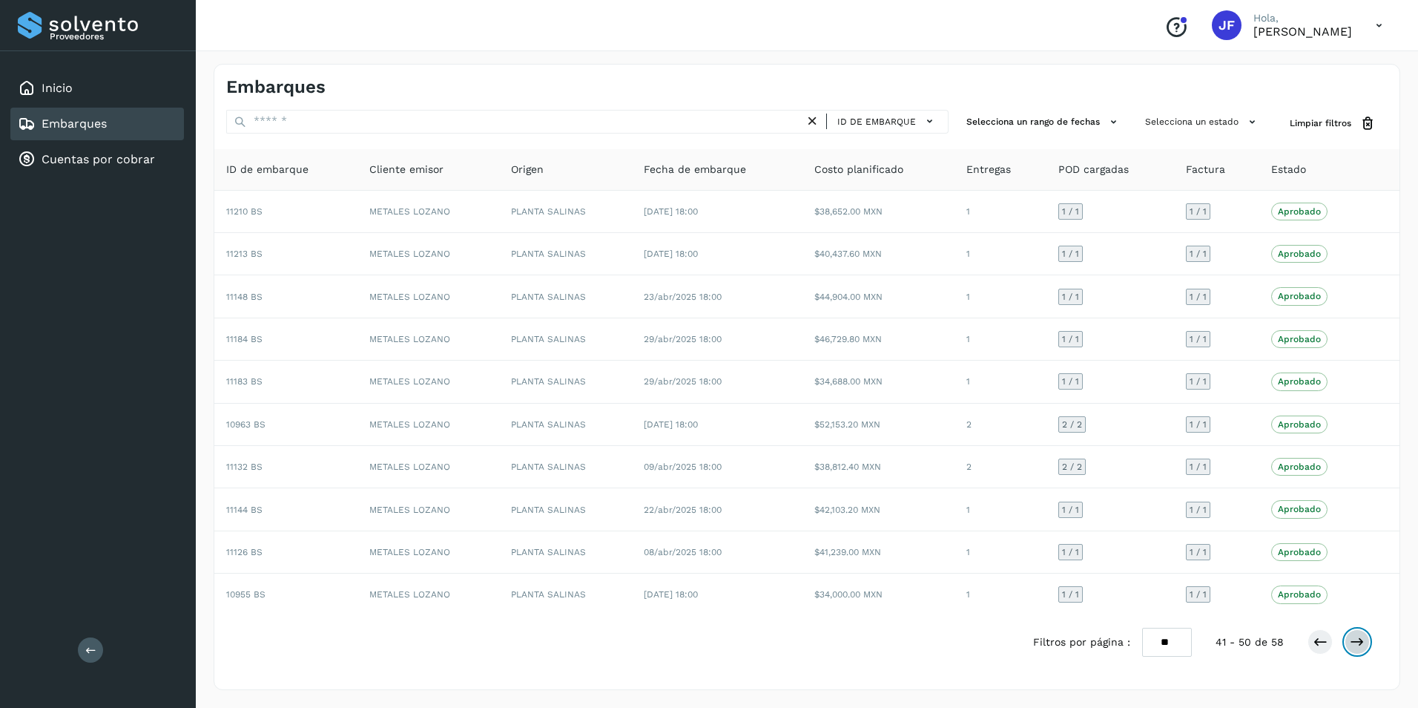
click at [1357, 644] on icon at bounding box center [1357, 641] width 15 height 15
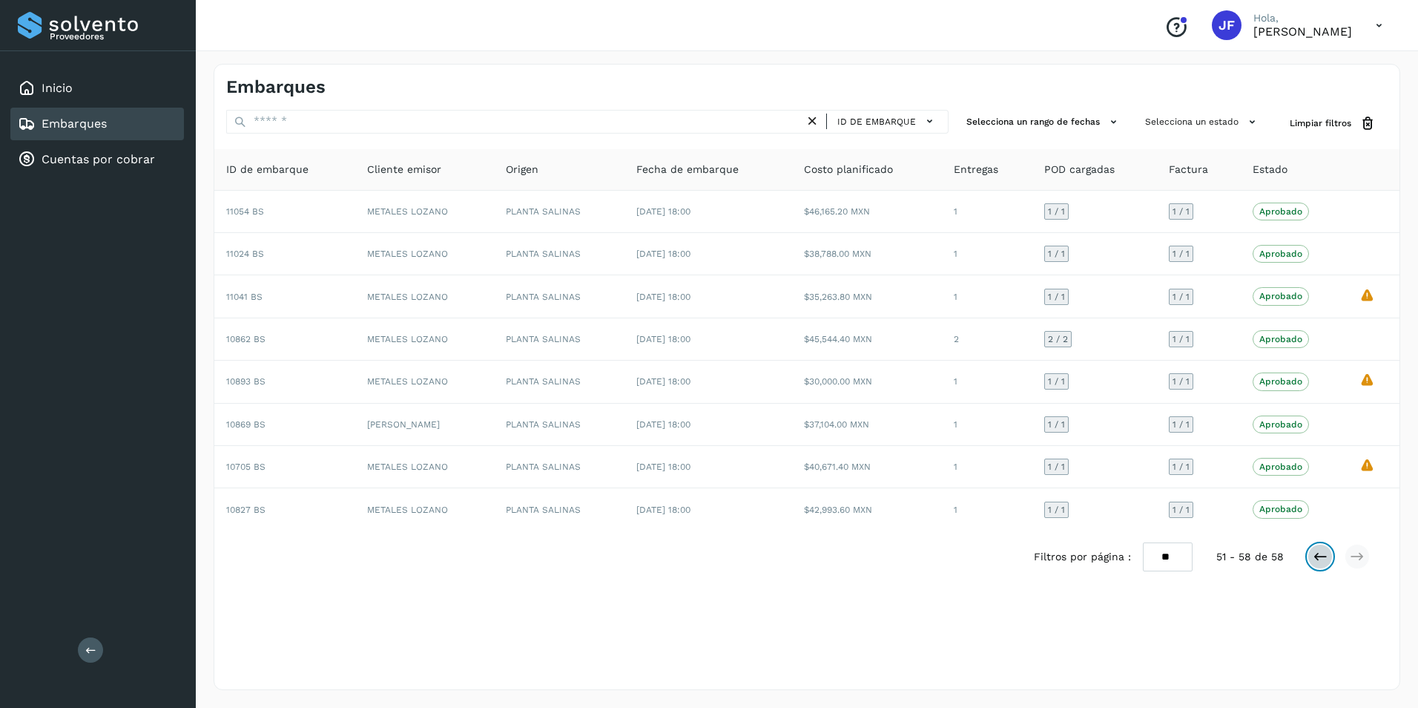
click at [1321, 562] on icon at bounding box center [1320, 556] width 15 height 15
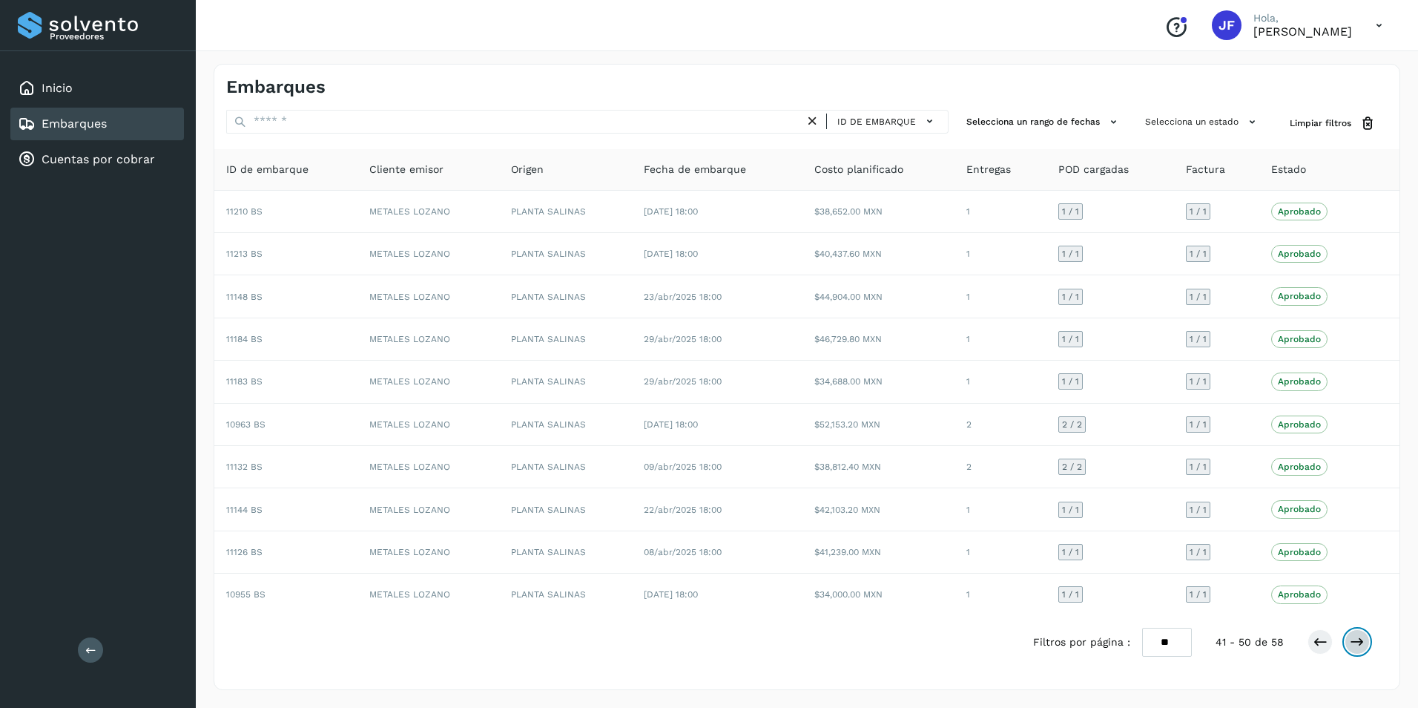
click at [1363, 647] on icon at bounding box center [1357, 641] width 15 height 15
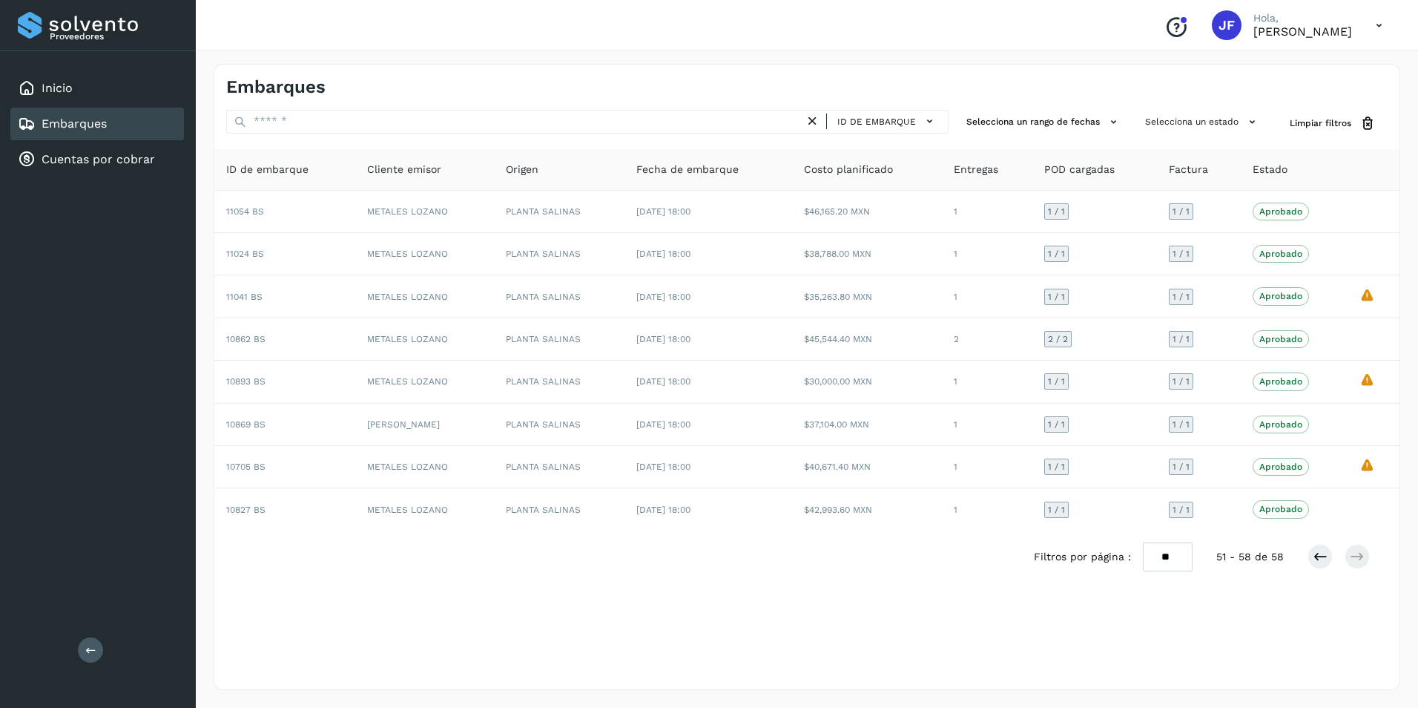
click at [1363, 646] on div "Embarques ID de embarque Selecciona un rango de fechas Selecciona un estado Lim…" at bounding box center [807, 377] width 1187 height 626
click at [1320, 558] on icon at bounding box center [1320, 556] width 15 height 15
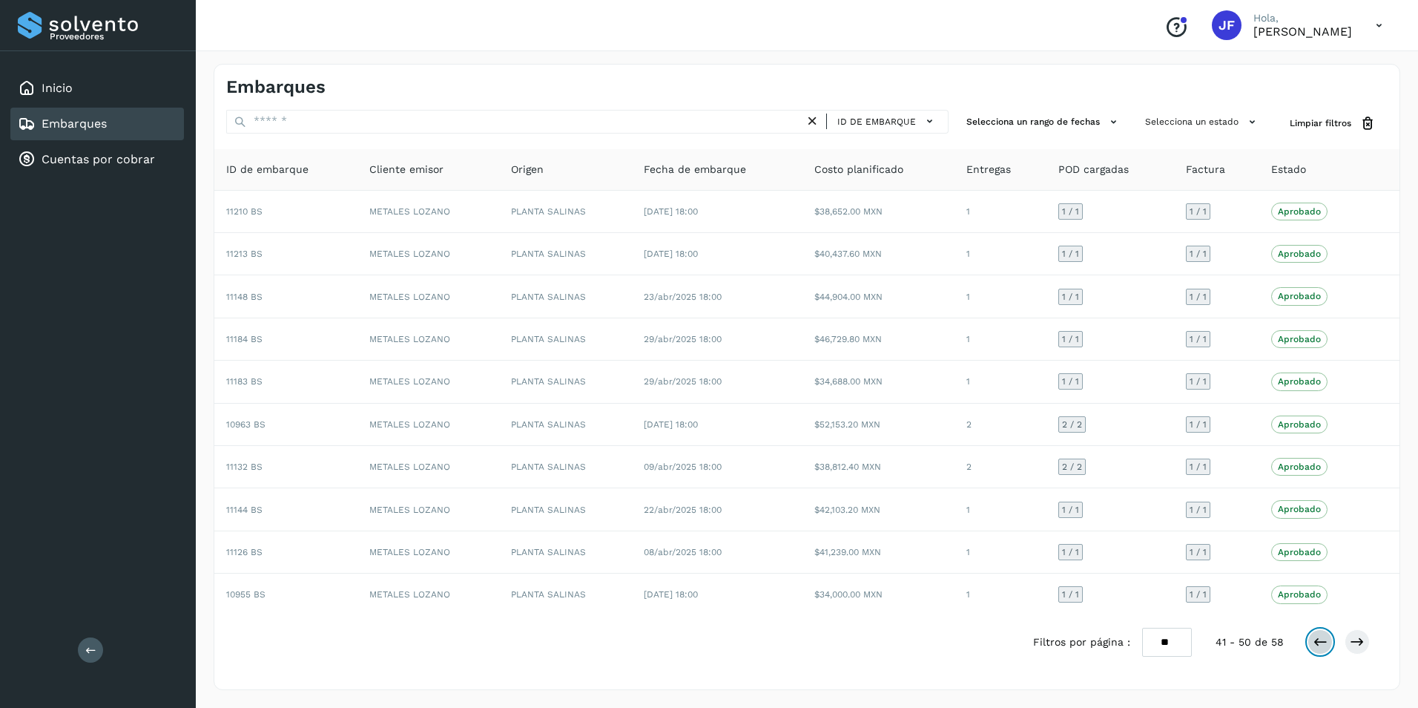
click at [1308, 645] on button at bounding box center [1320, 641] width 25 height 25
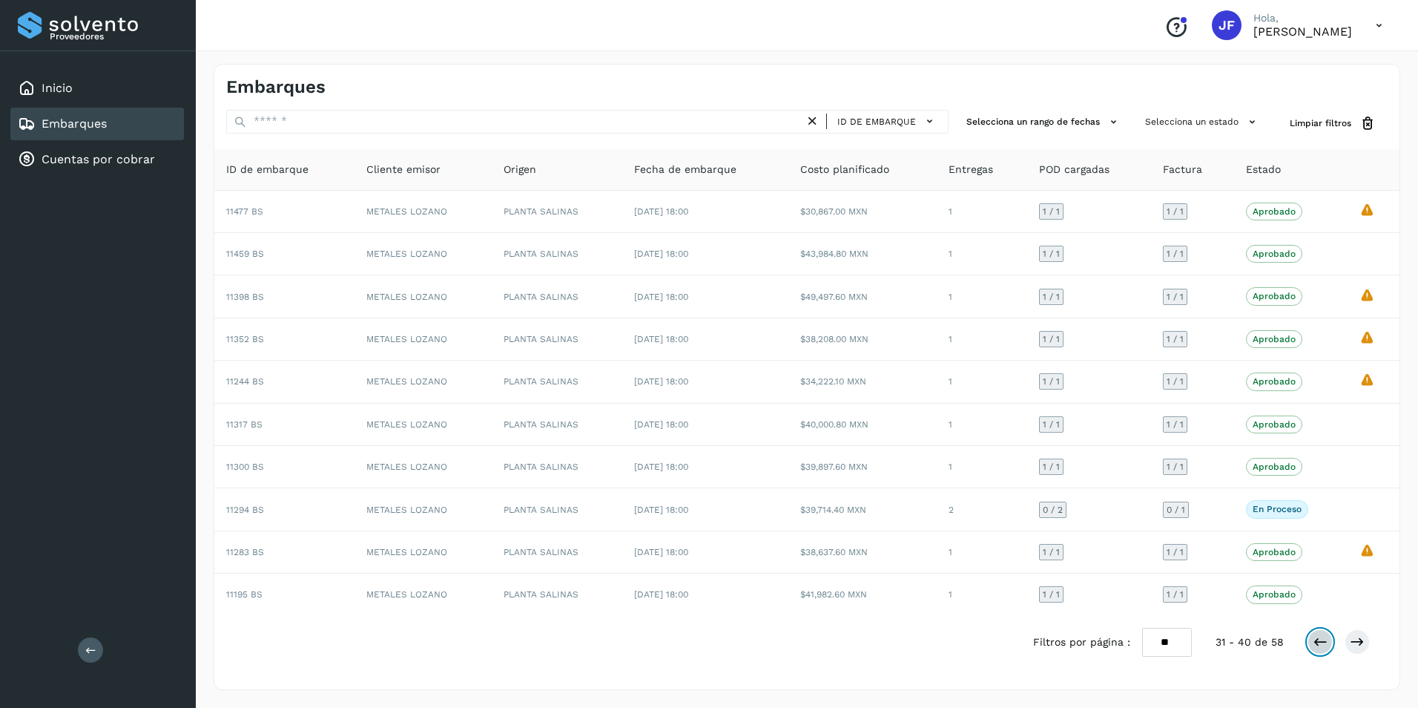
click at [1311, 646] on button at bounding box center [1320, 641] width 25 height 25
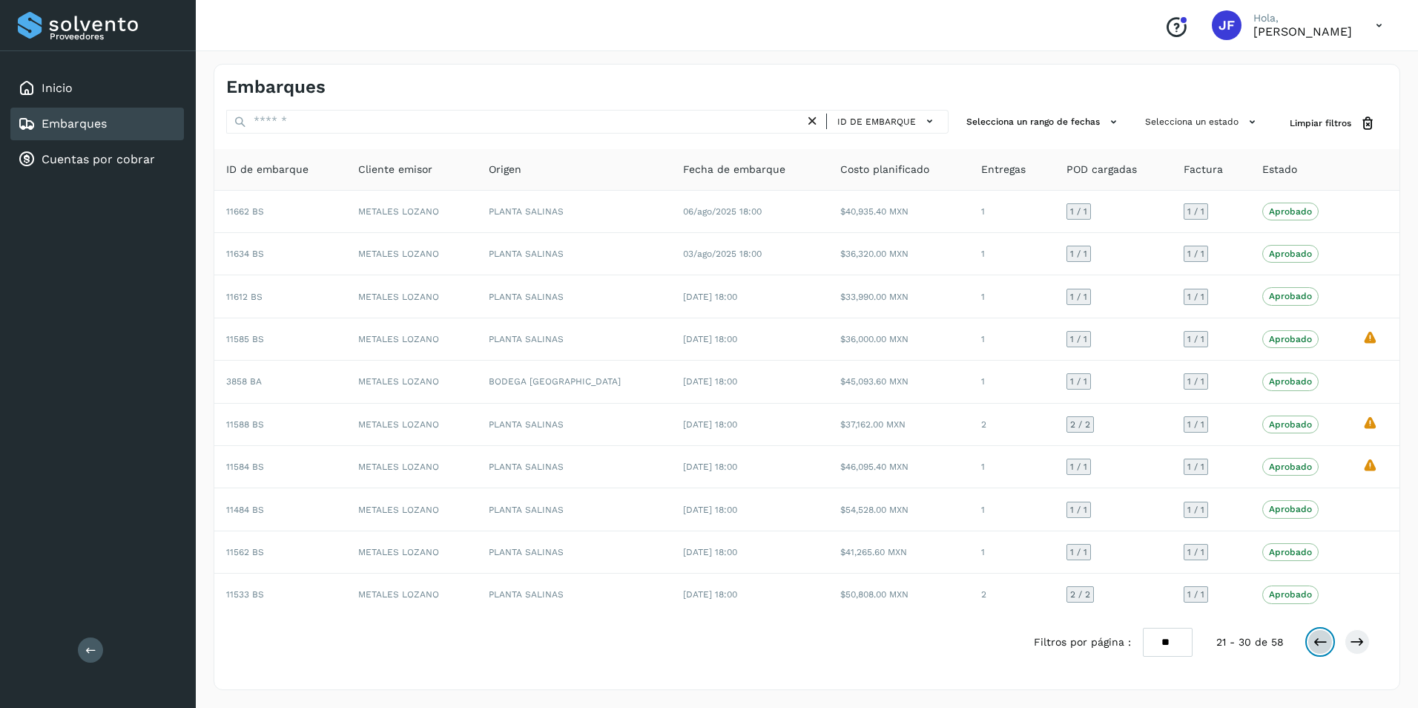
click at [1311, 645] on button at bounding box center [1320, 641] width 25 height 25
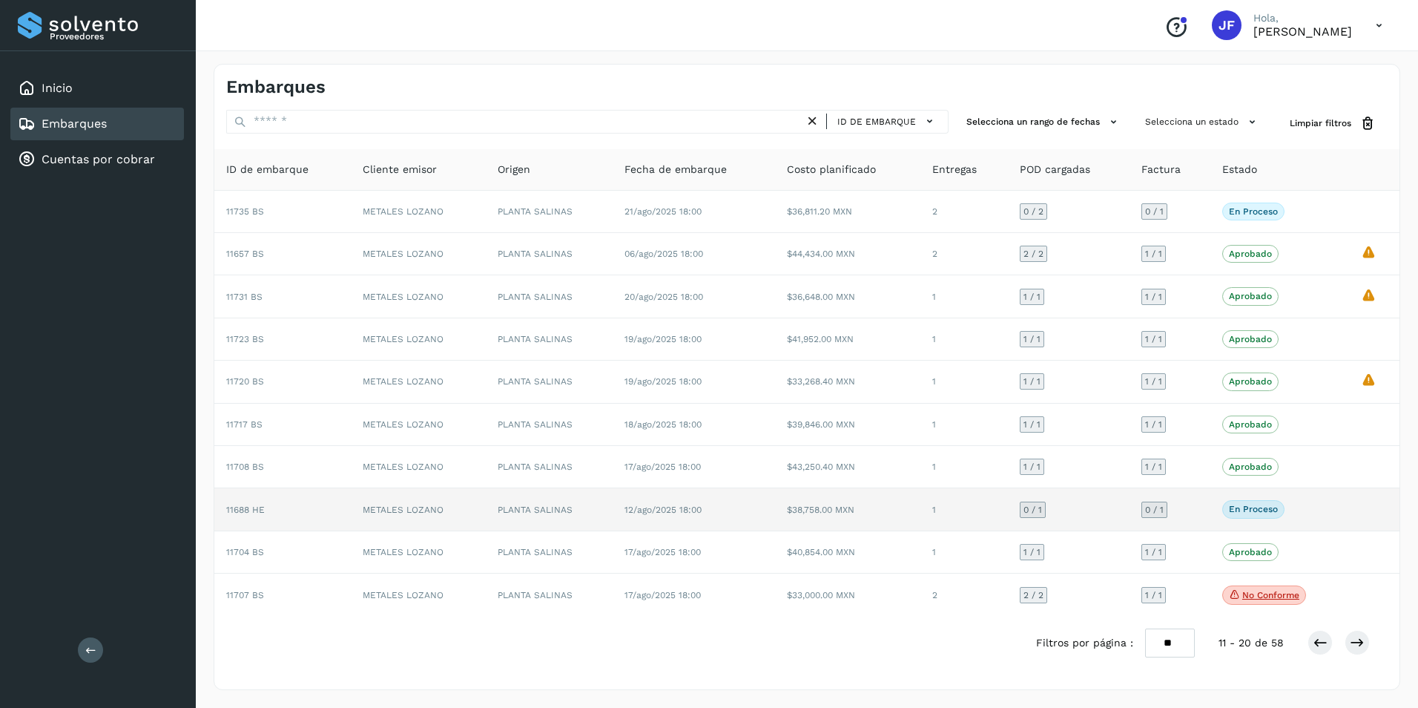
click at [1298, 509] on div "En proceso Verifica el estado de la factura o entregas asociadas a este embarque" at bounding box center [1279, 509] width 115 height 18
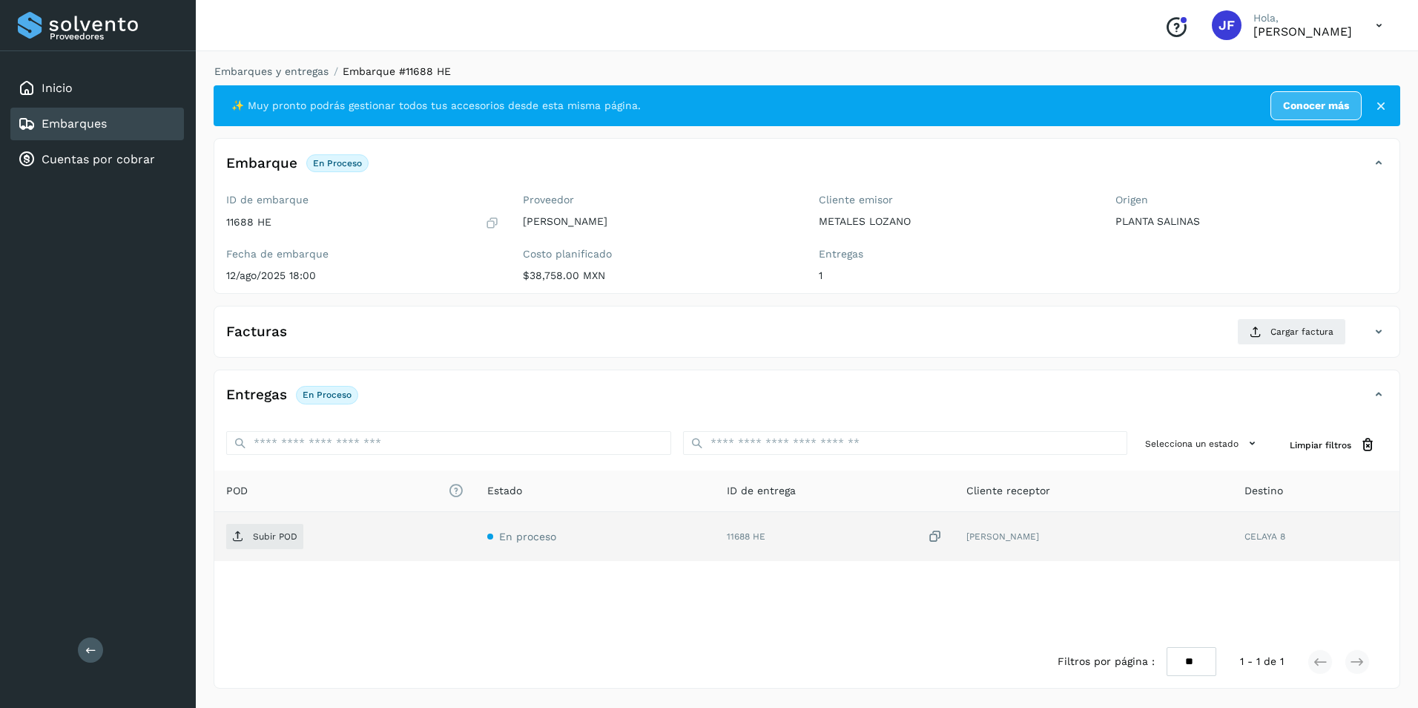
click at [967, 537] on td "[PERSON_NAME]" at bounding box center [1094, 536] width 278 height 49
click at [955, 537] on td "[PERSON_NAME]" at bounding box center [1094, 536] width 278 height 49
click at [928, 537] on icon at bounding box center [935, 537] width 15 height 16
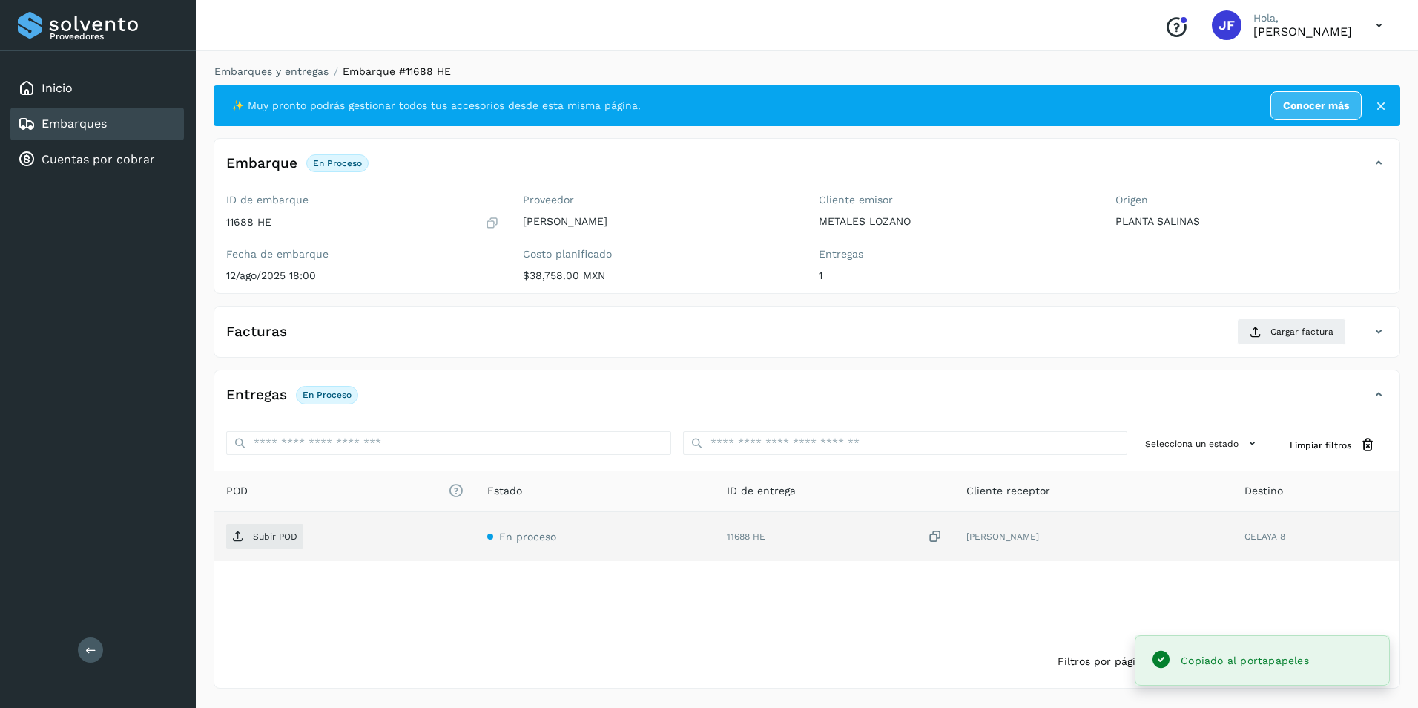
click at [928, 537] on icon at bounding box center [935, 537] width 15 height 16
click at [509, 547] on td "En proceso" at bounding box center [595, 536] width 240 height 49
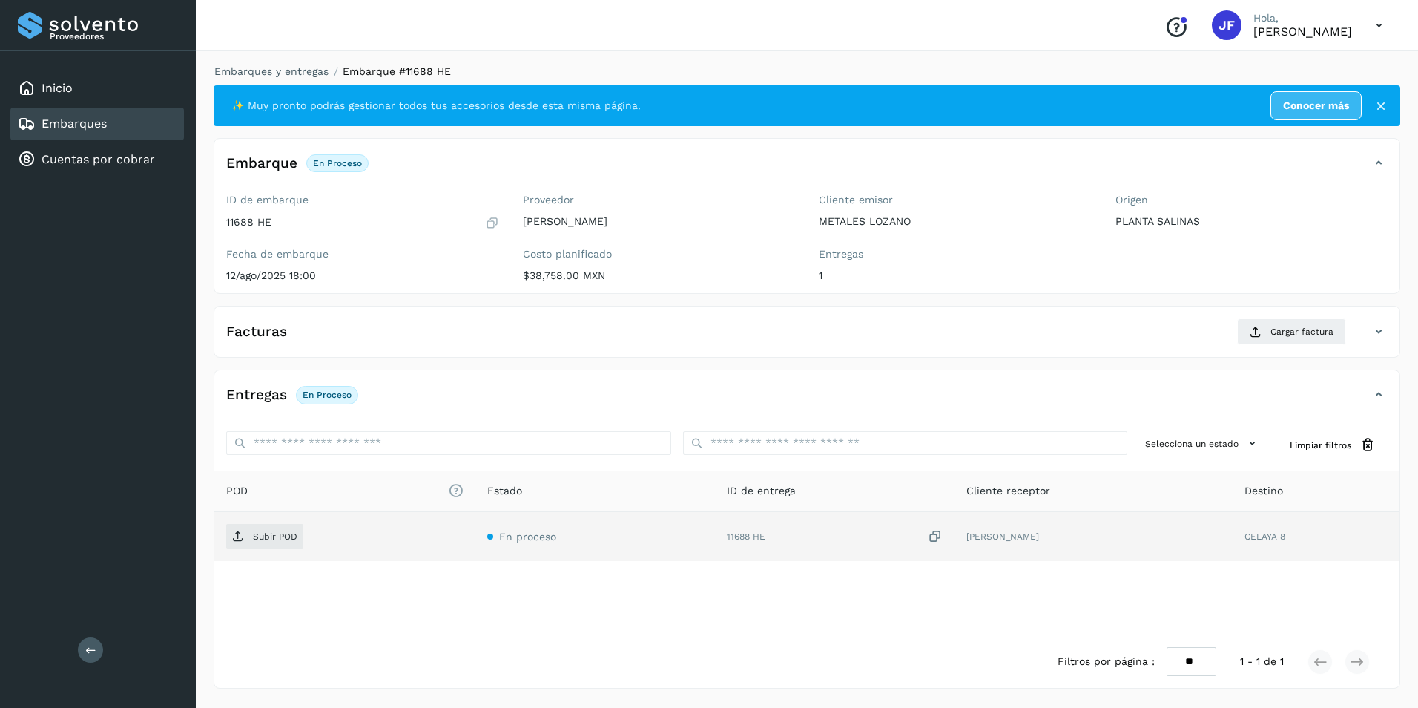
click at [1277, 539] on td "CELAYA 8" at bounding box center [1316, 536] width 167 height 49
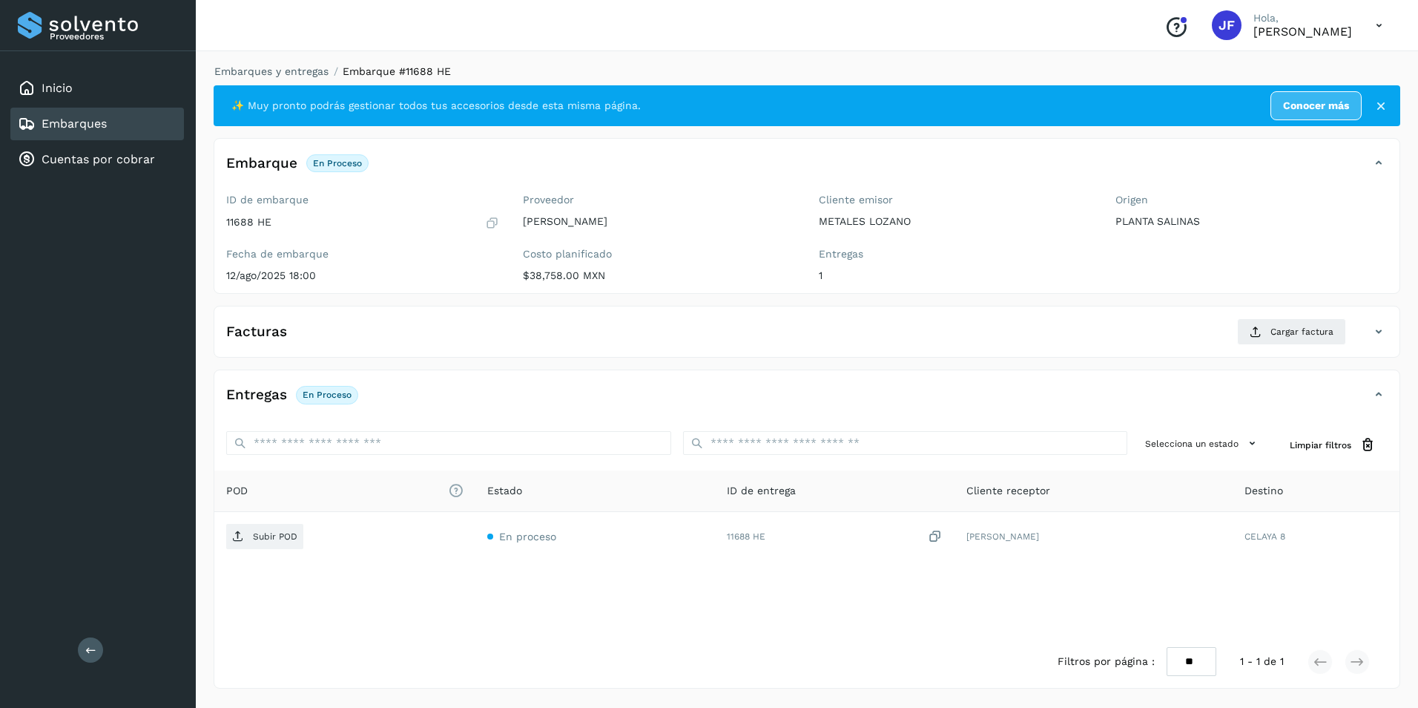
click at [60, 115] on div "Embarques" at bounding box center [97, 124] width 174 height 33
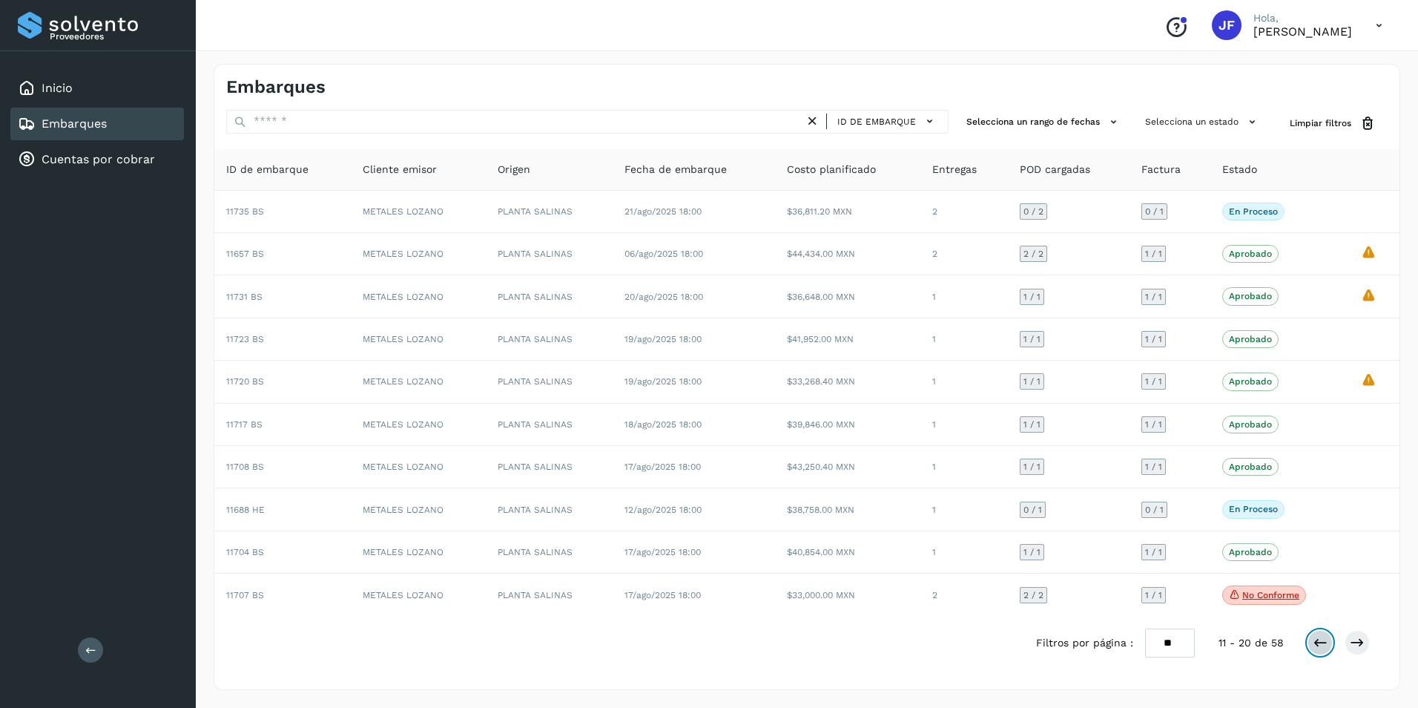
click at [1313, 648] on icon at bounding box center [1320, 642] width 15 height 15
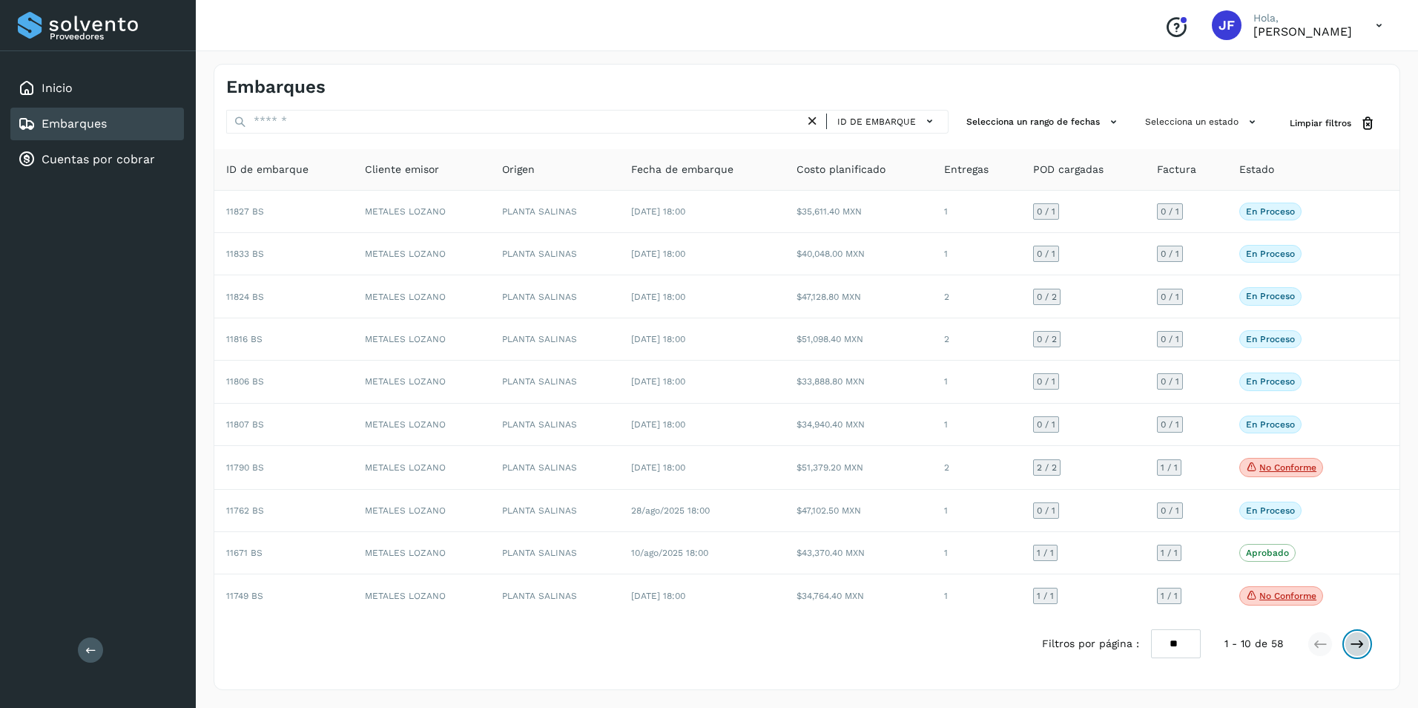
click at [1363, 647] on icon at bounding box center [1357, 643] width 15 height 15
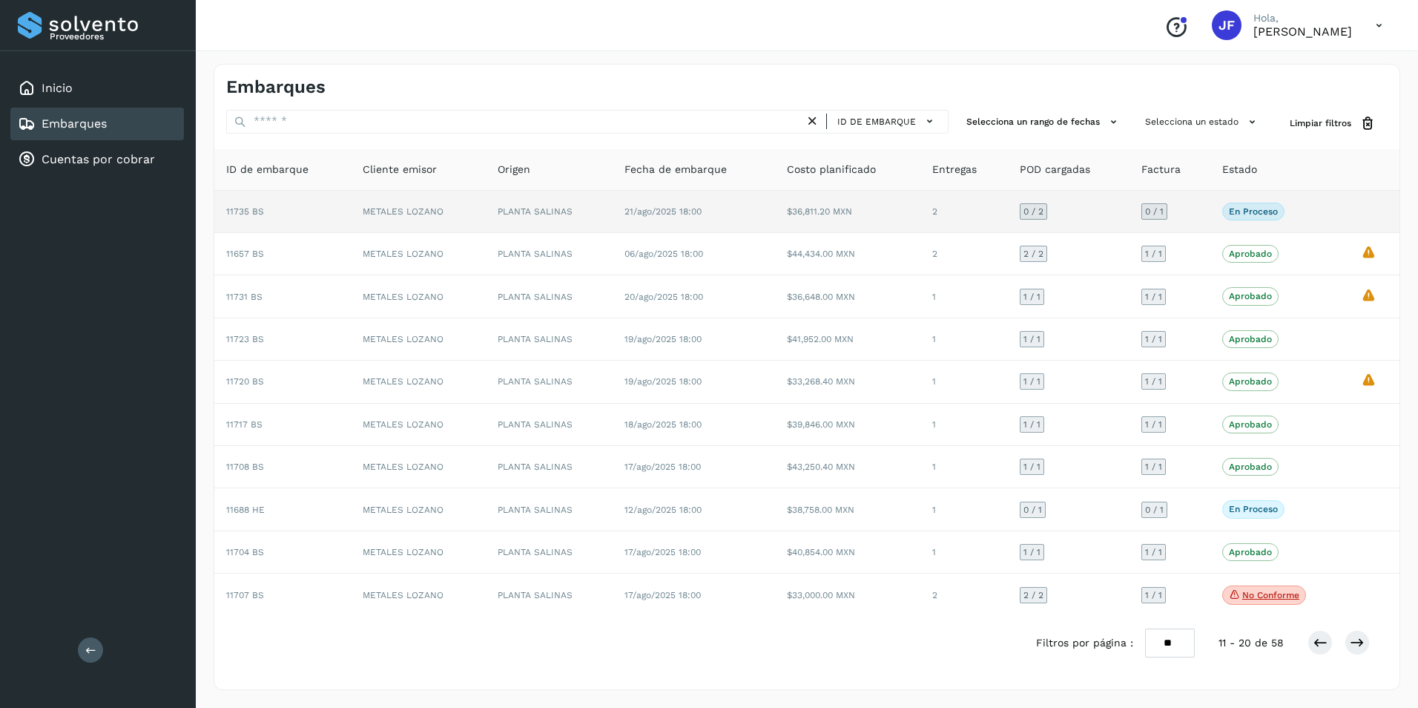
click at [1263, 200] on td "En proceso Verifica el estado de la factura o entregas asociadas a este embarque" at bounding box center [1279, 212] width 139 height 42
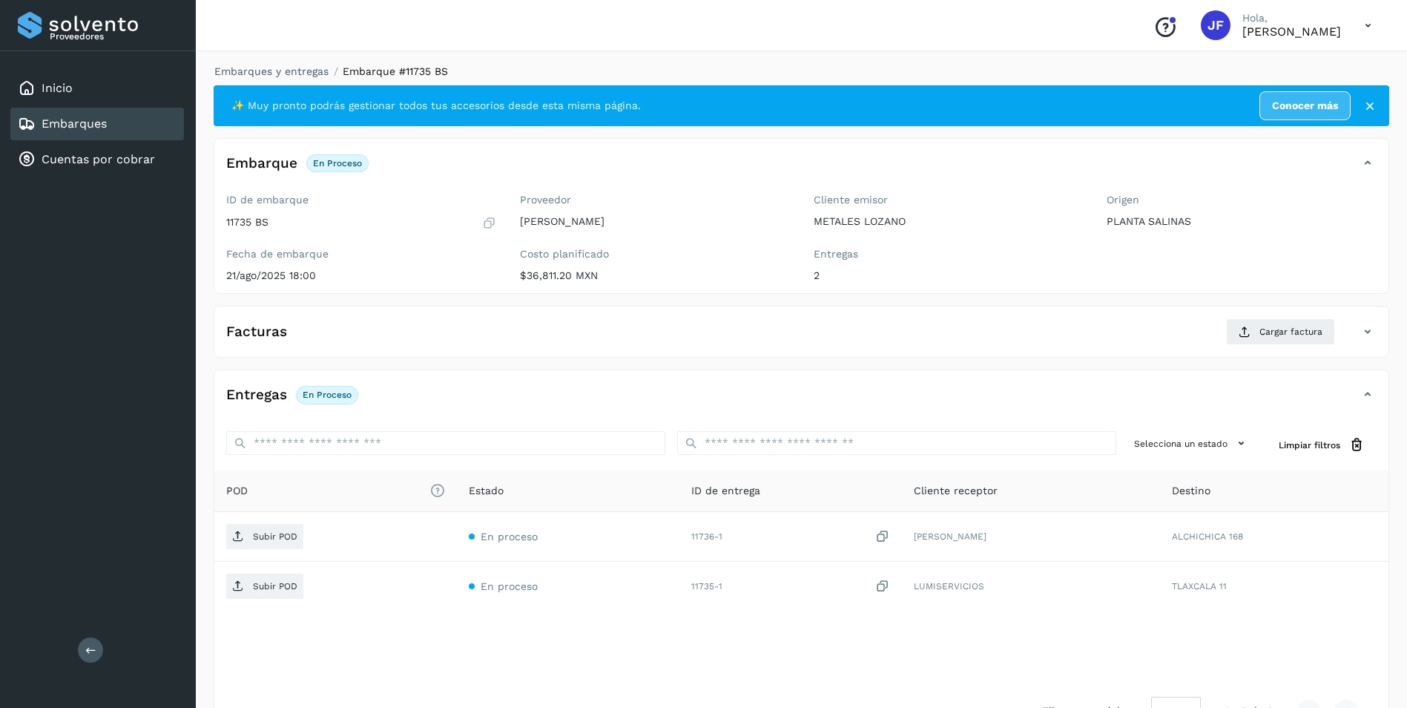
click at [537, 283] on div "Proveedor [PERSON_NAME] Costo planificado $36,811.20 MXN" at bounding box center [655, 240] width 294 height 105
click at [65, 111] on div "Embarques" at bounding box center [97, 124] width 174 height 33
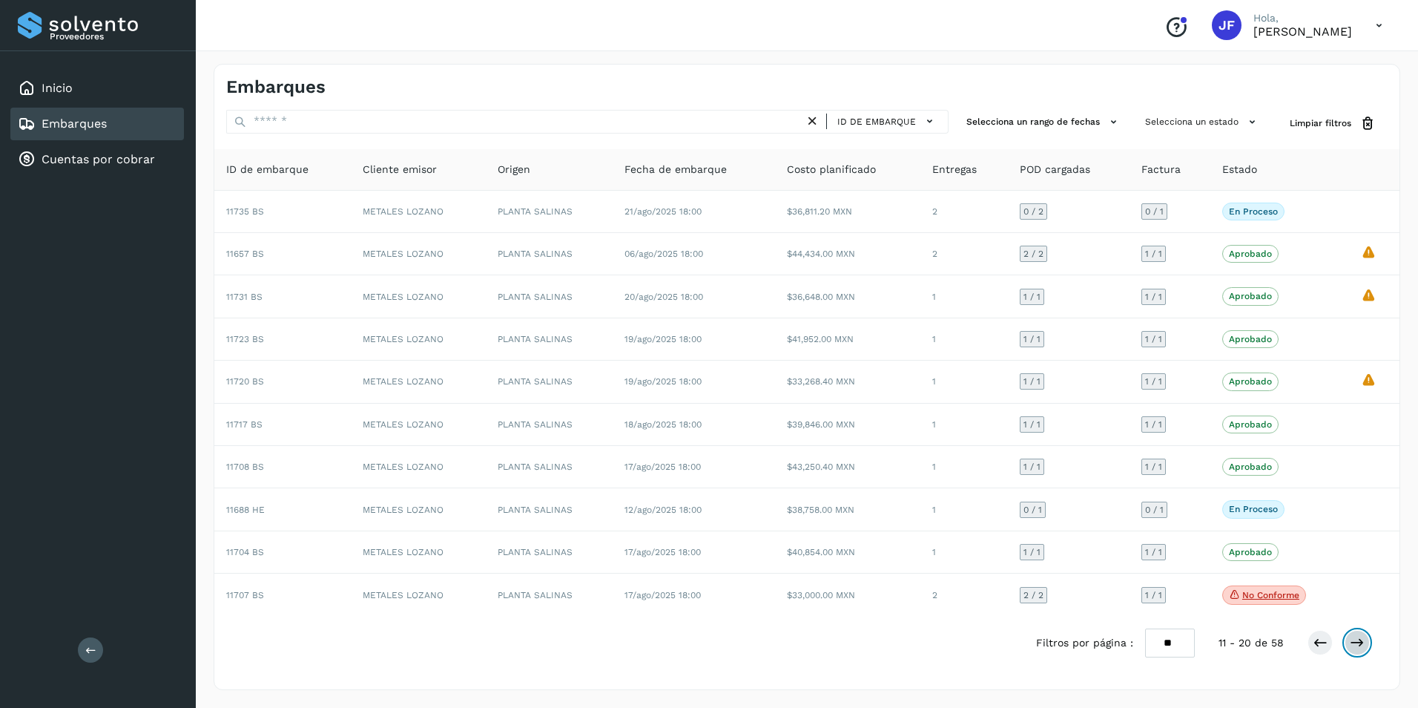
click at [1352, 642] on icon at bounding box center [1357, 642] width 15 height 15
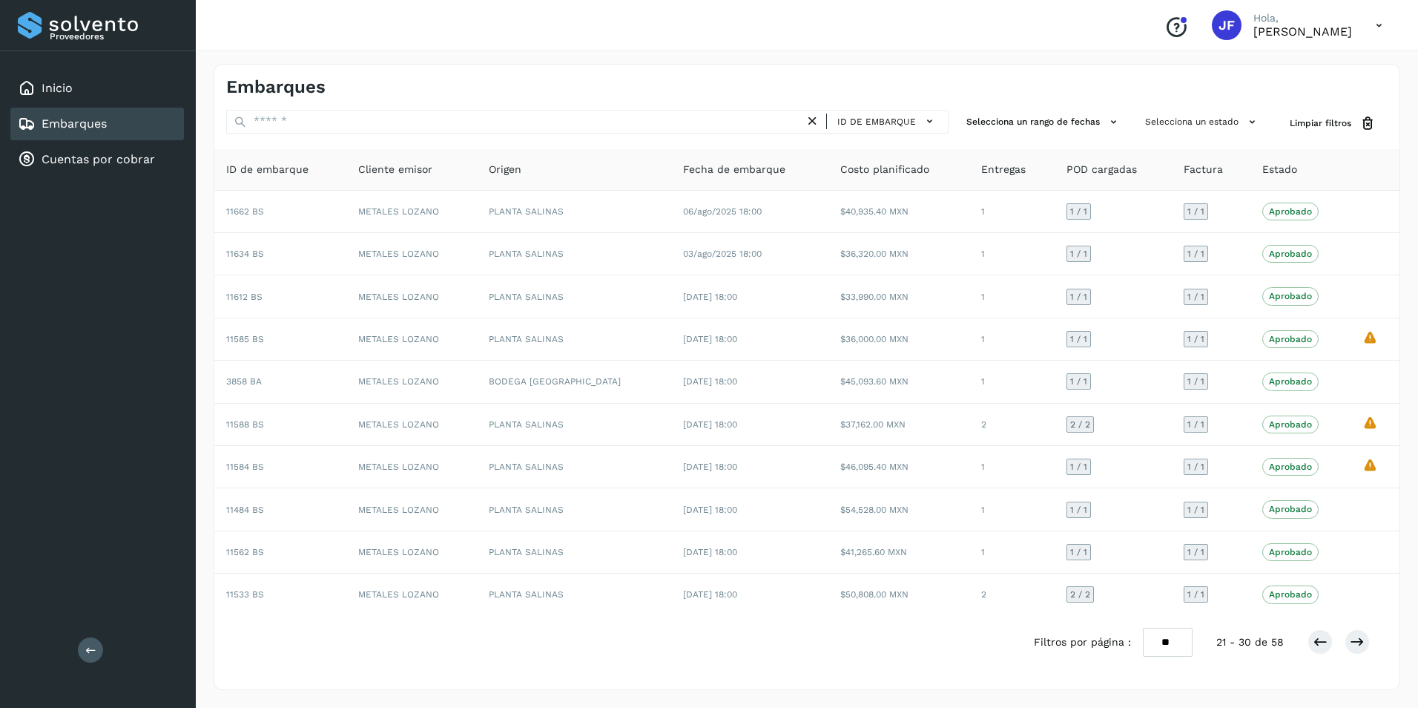
drag, startPoint x: 869, startPoint y: 125, endPoint x: 871, endPoint y: 133, distance: 8.5
click at [871, 133] on div "ID de embarque" at bounding box center [877, 122] width 144 height 24
click at [879, 122] on span "ID de embarque" at bounding box center [876, 121] width 79 height 13
click at [316, 673] on div at bounding box center [709, 354] width 1418 height 708
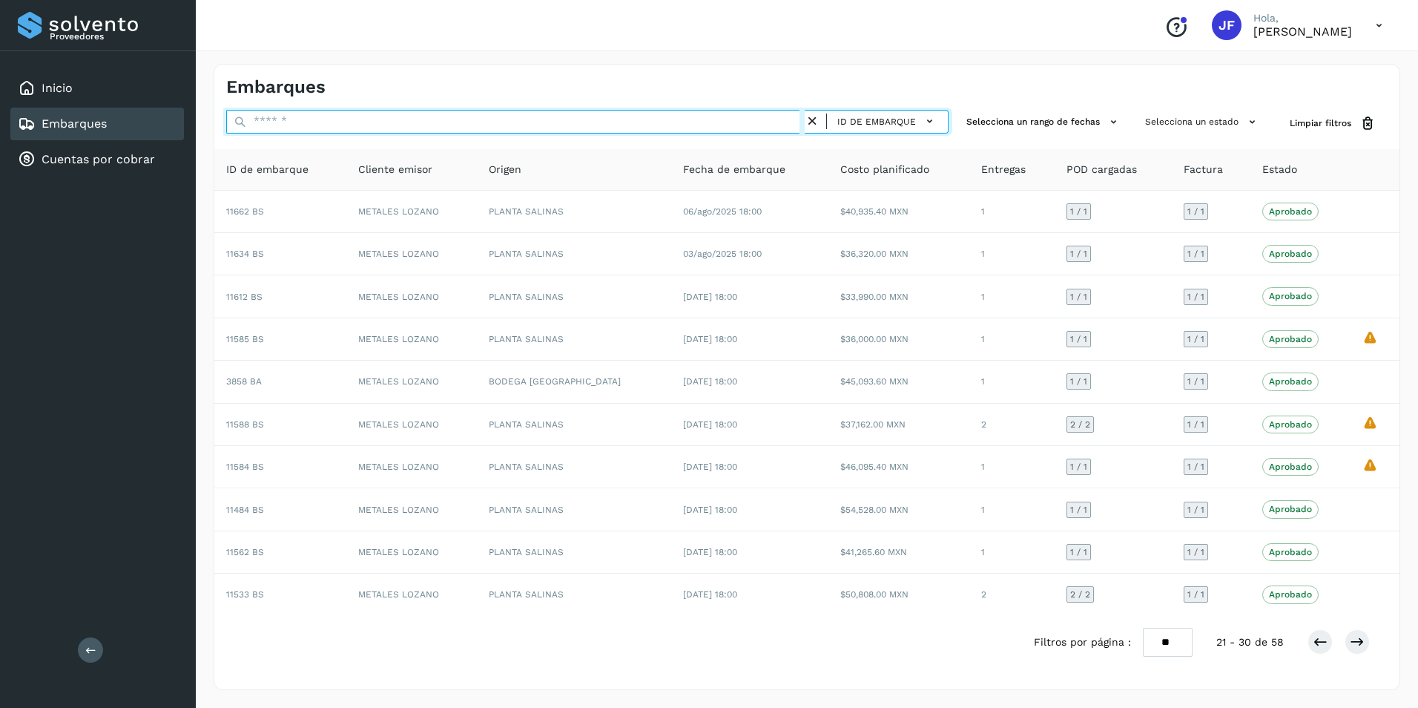
click at [705, 125] on input "text" at bounding box center [515, 122] width 579 height 24
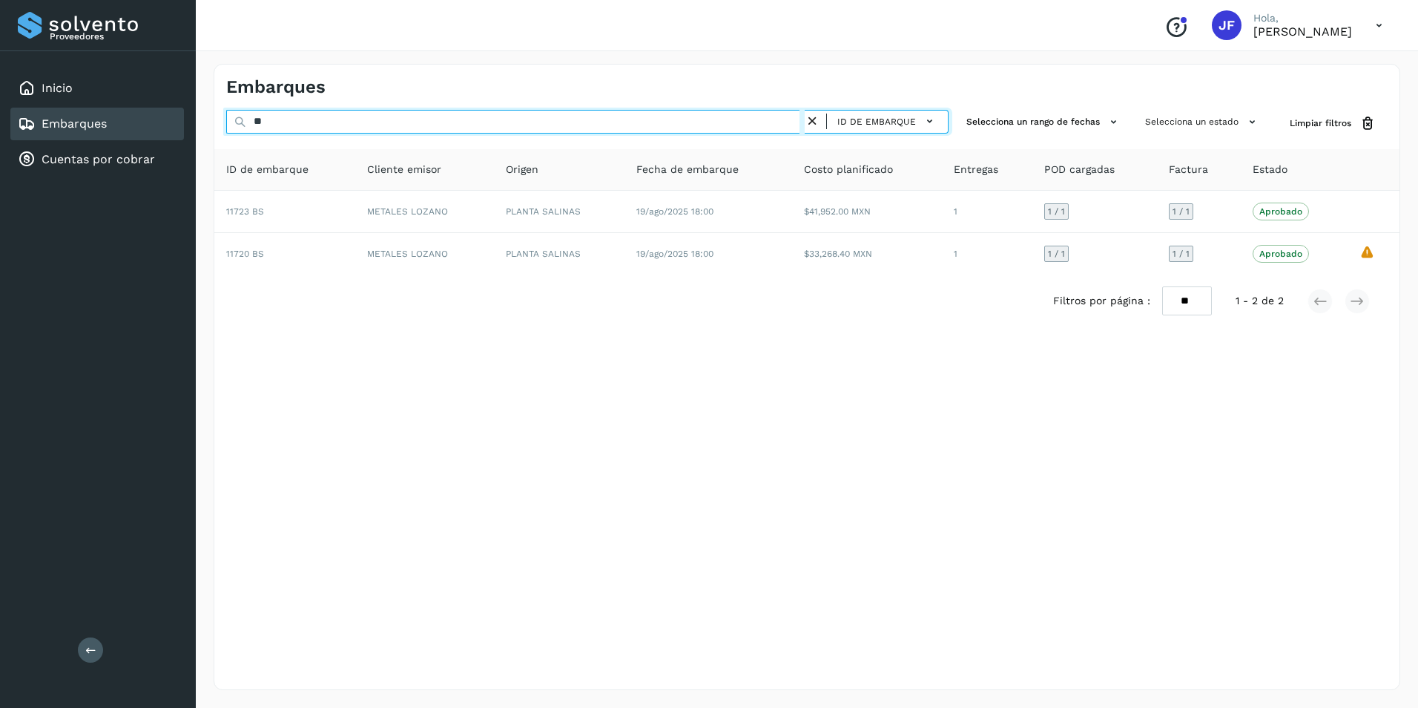
type input "*"
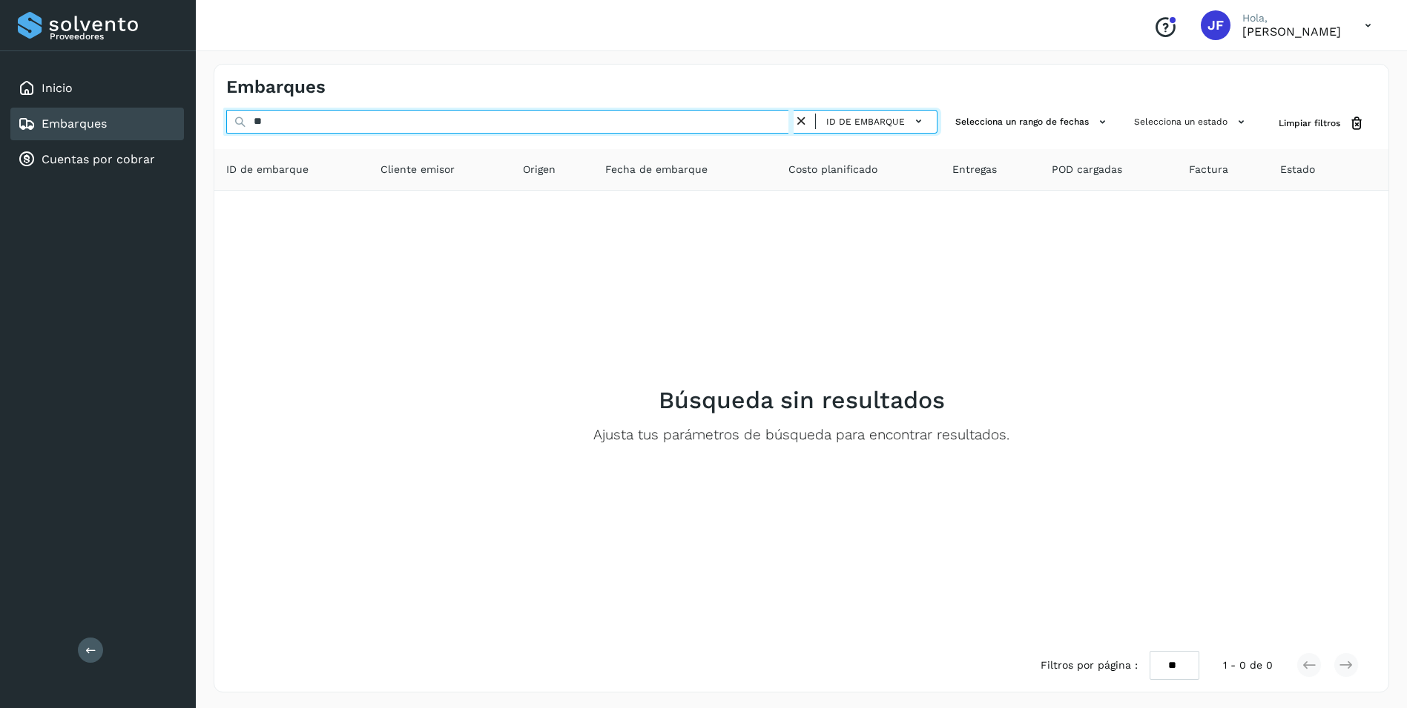
type input "*"
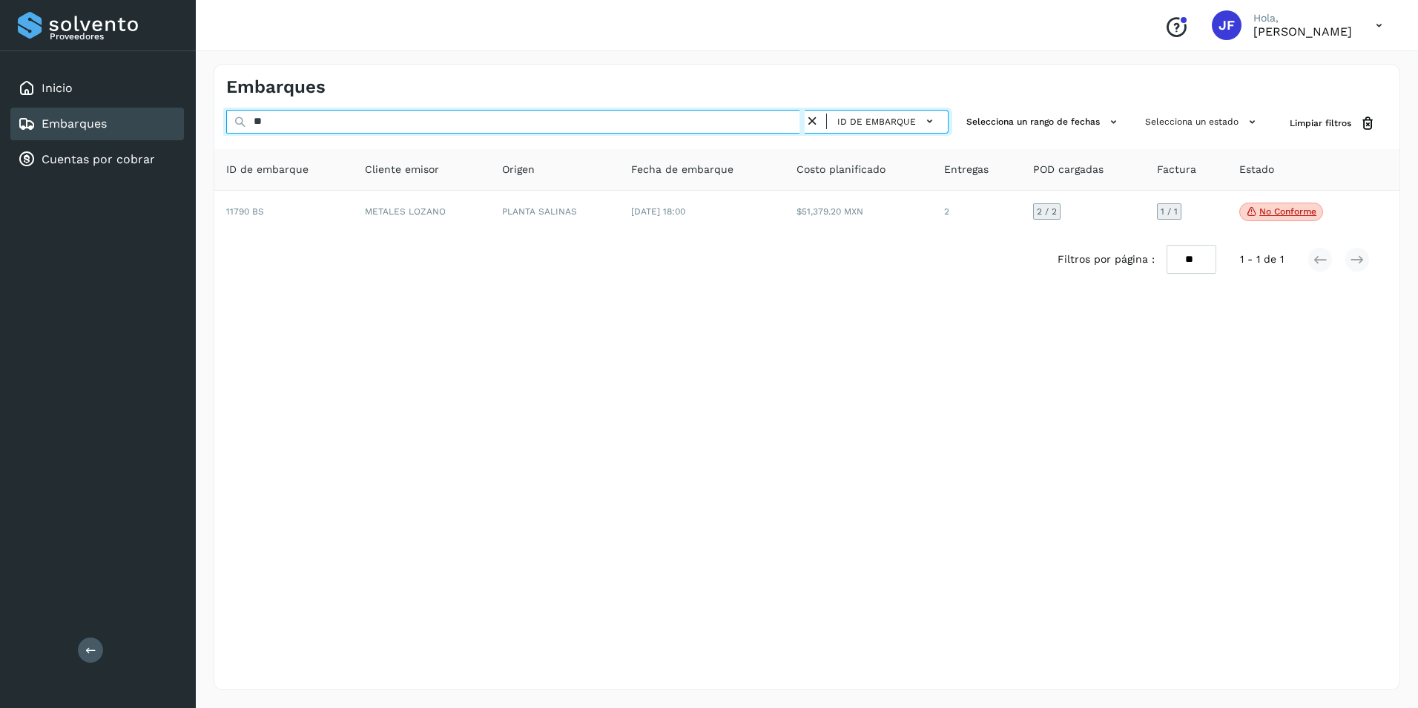
type input "*"
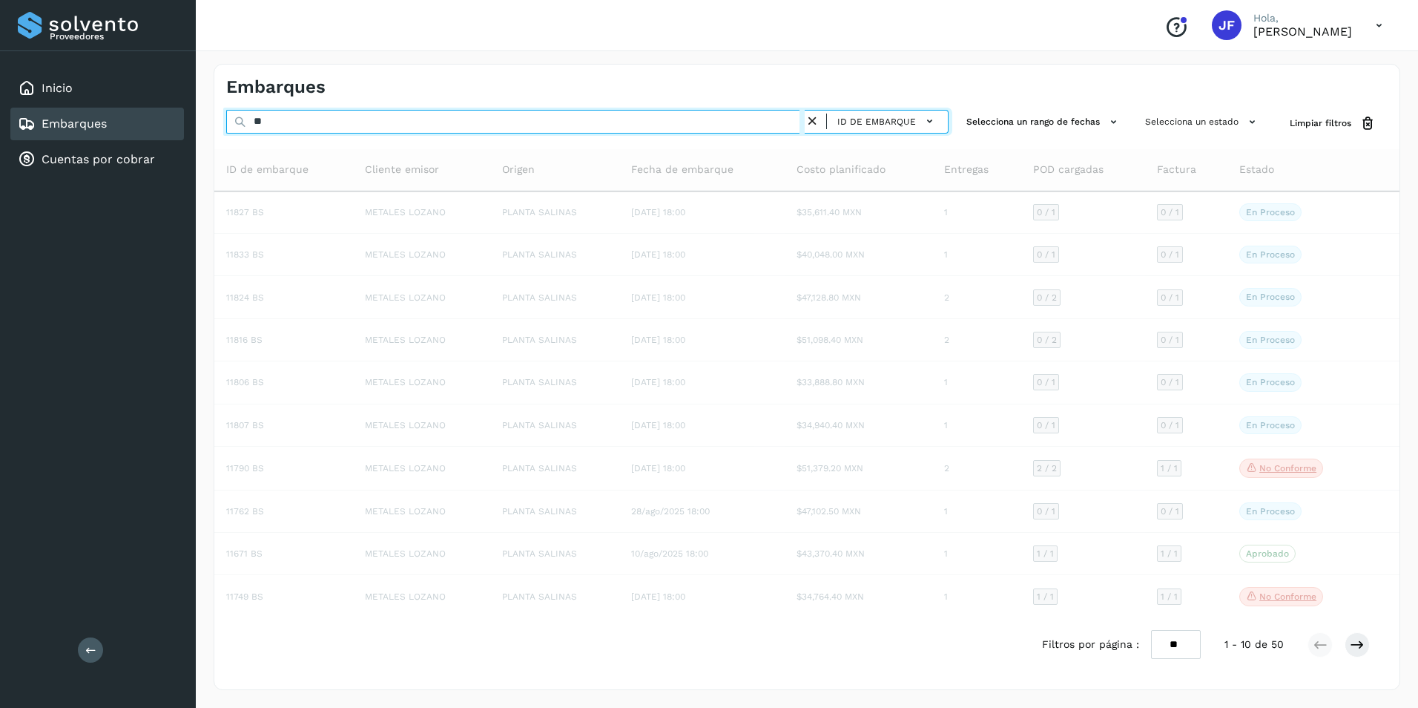
type input "*"
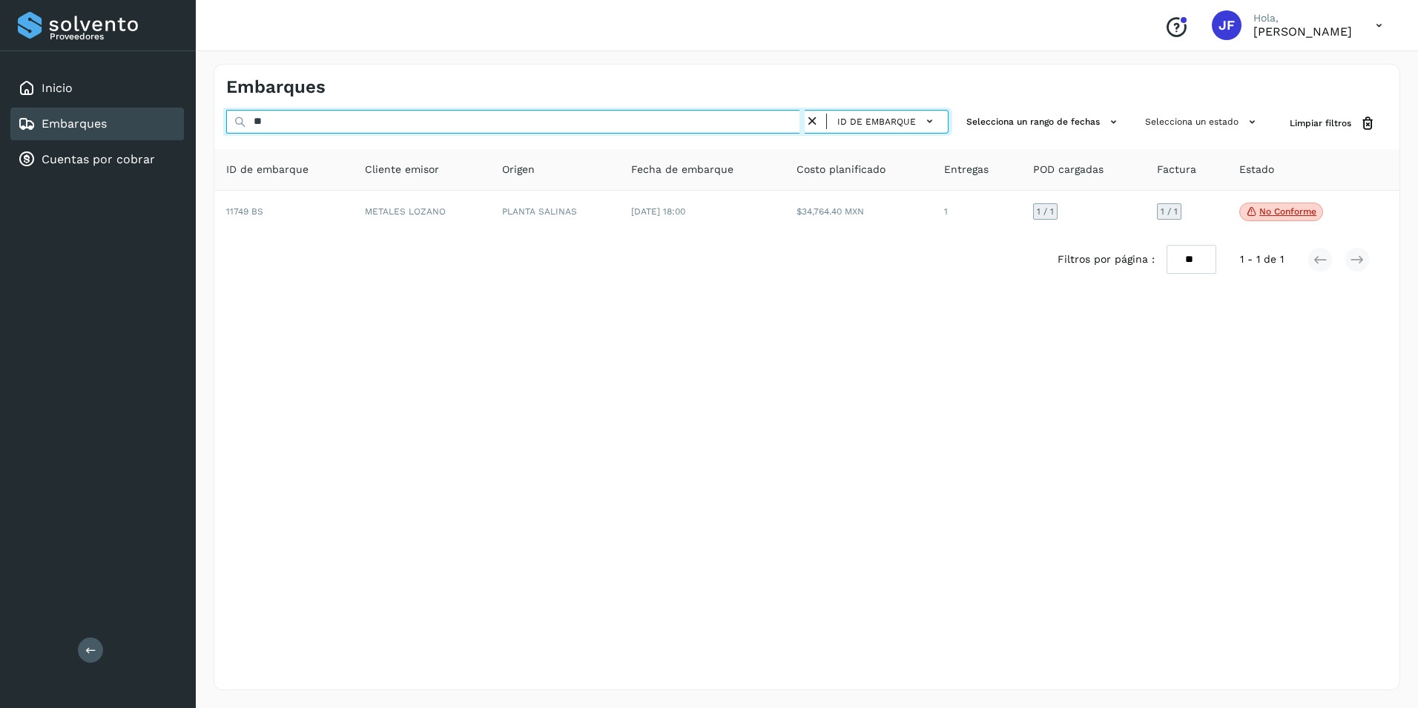
type input "*"
type input "*****"
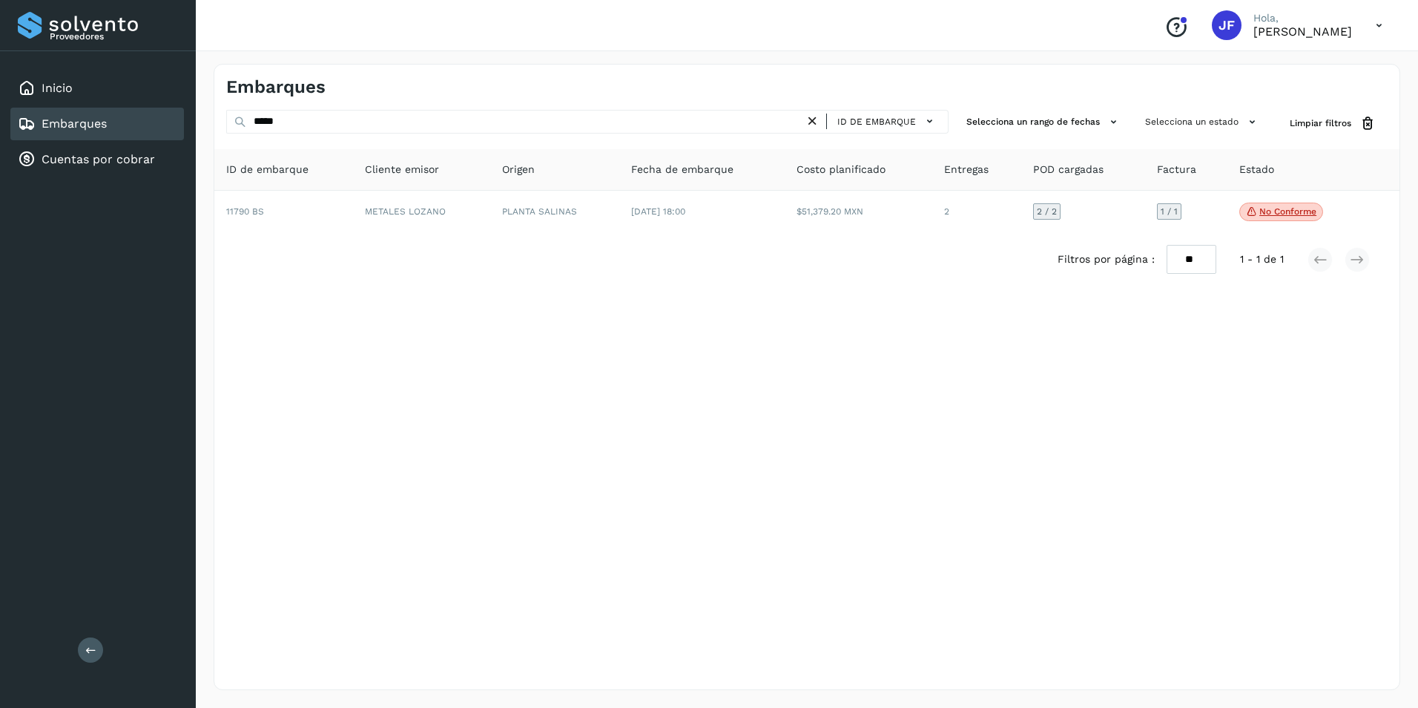
click at [834, 572] on div "Embarques ***** ID de embarque Selecciona un rango de fechas Selecciona un esta…" at bounding box center [807, 377] width 1187 height 626
